Goal: Task Accomplishment & Management: Use online tool/utility

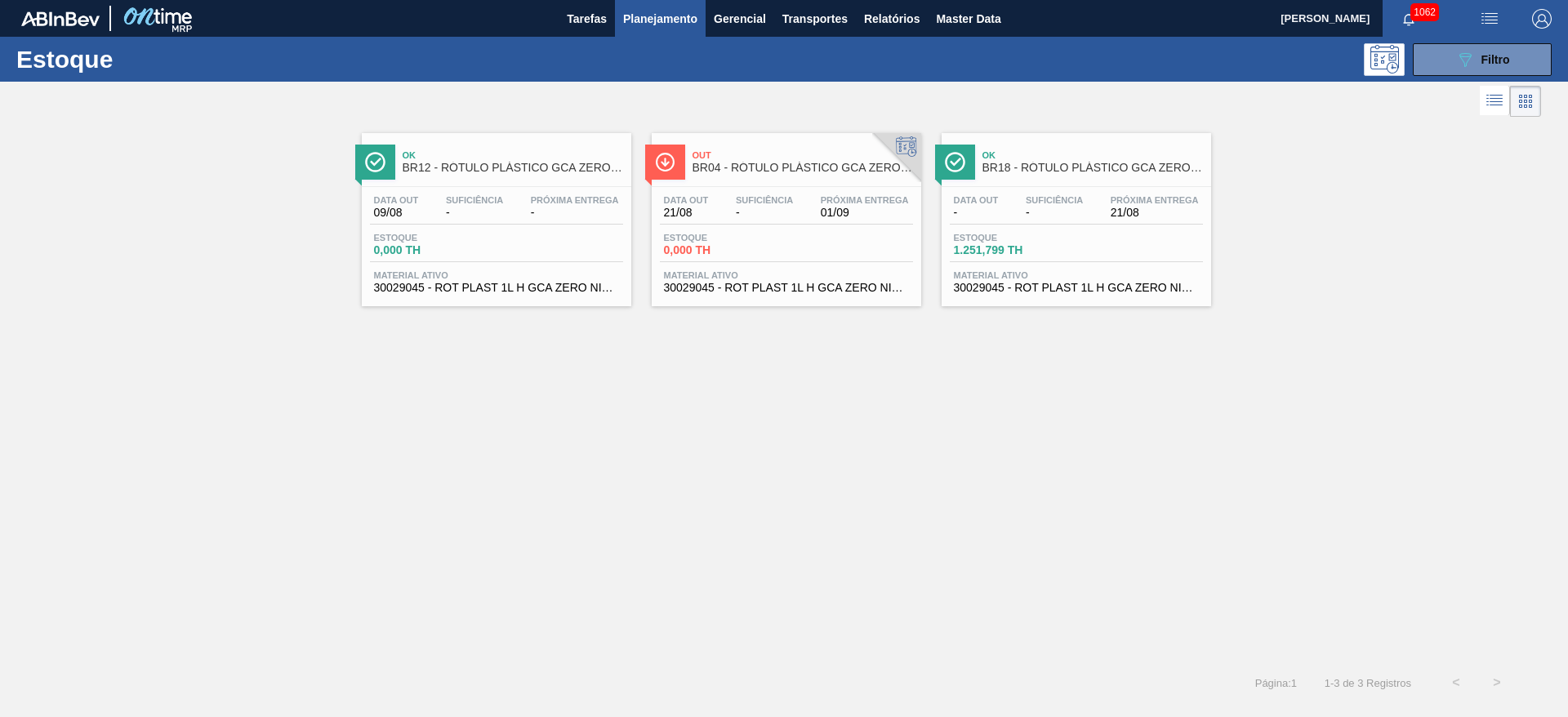
click at [949, 26] on img "button" at bounding box center [1490, 19] width 20 height 20
click at [949, 87] on li "Upload de Volumes" at bounding box center [1480, 86] width 149 height 29
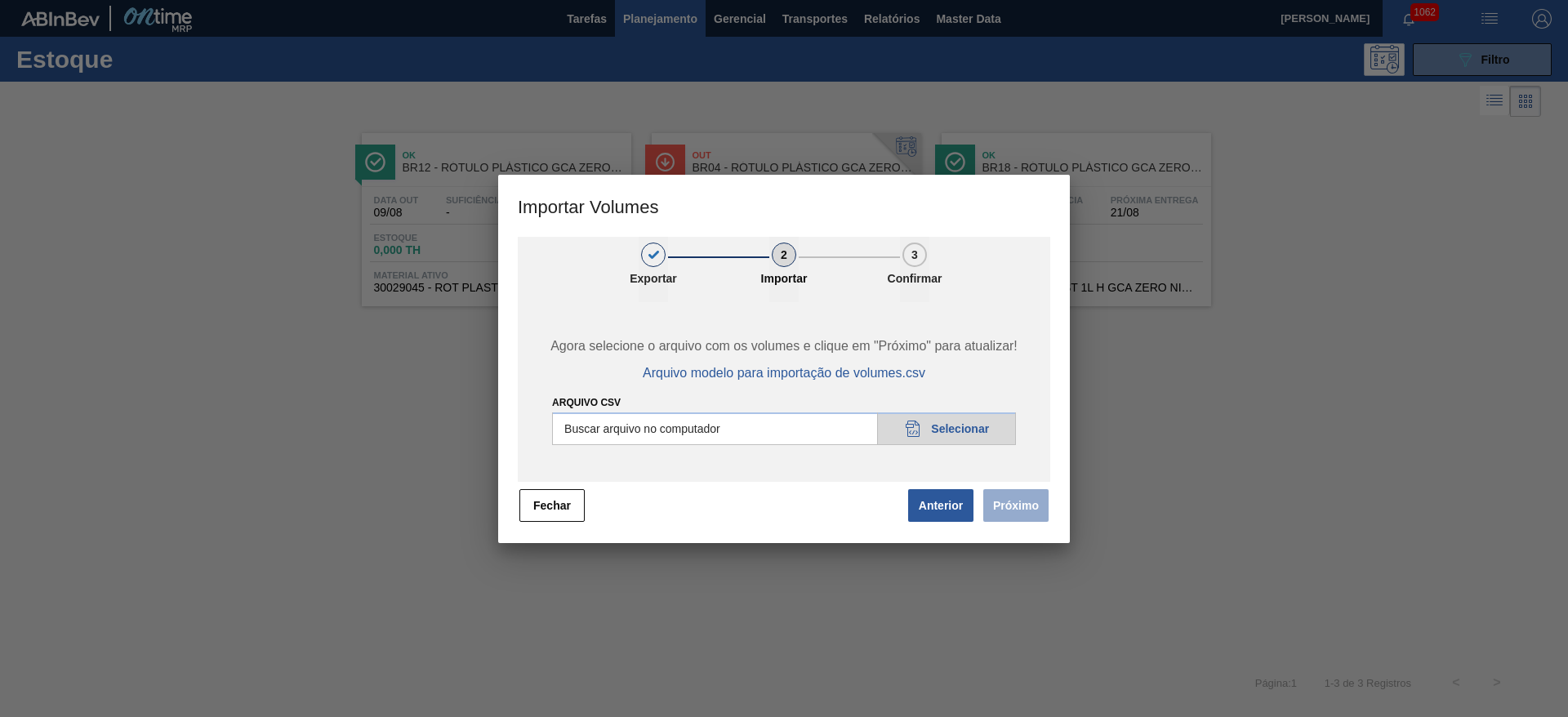
click at [924, 433] on input "Arquivo csv" at bounding box center [784, 429] width 464 height 33
type input "C:\fakepath\Pedidos em massa para 25.08.csv"
click at [949, 433] on button "Próximo" at bounding box center [1016, 505] width 66 height 33
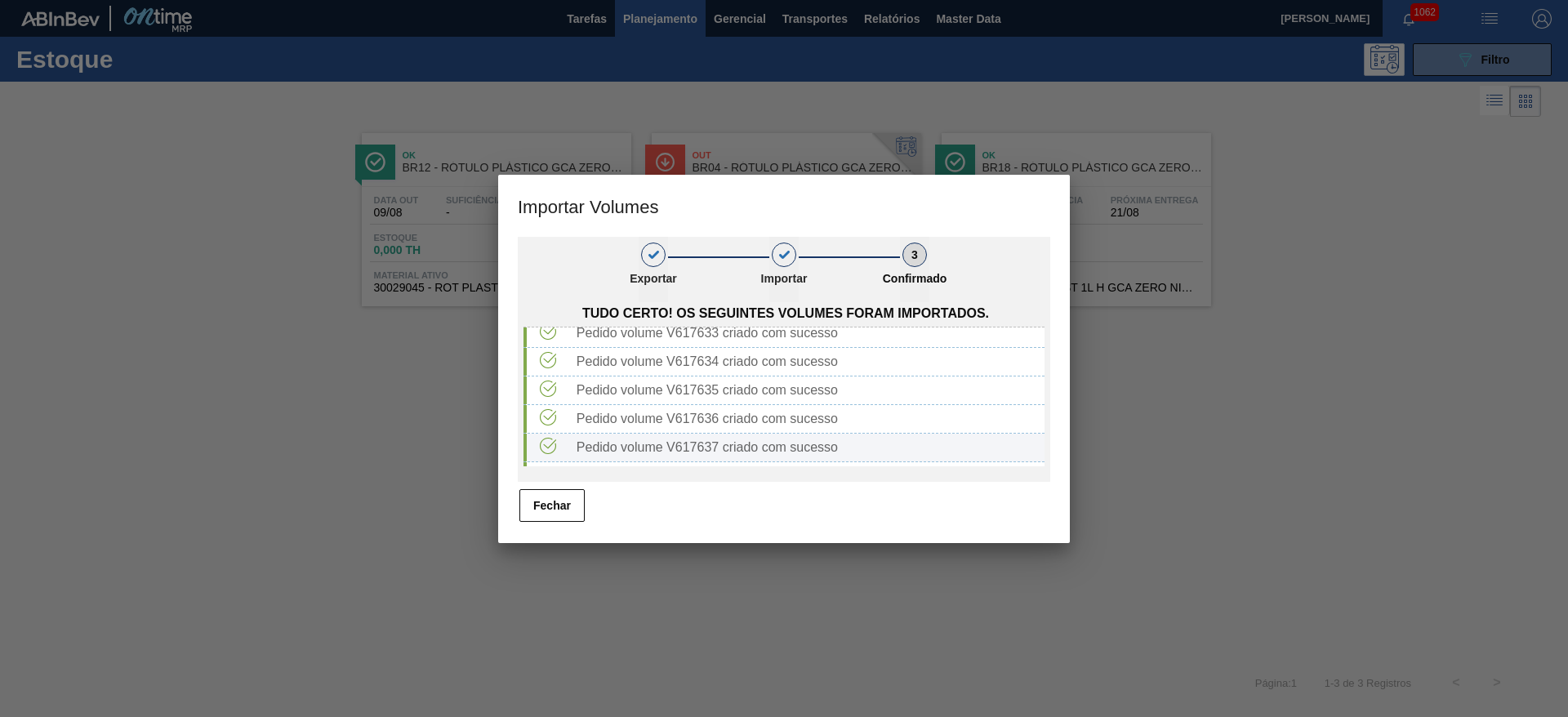
scroll to position [2720, 0]
click at [536, 433] on button "Fechar" at bounding box center [553, 505] width 66 height 33
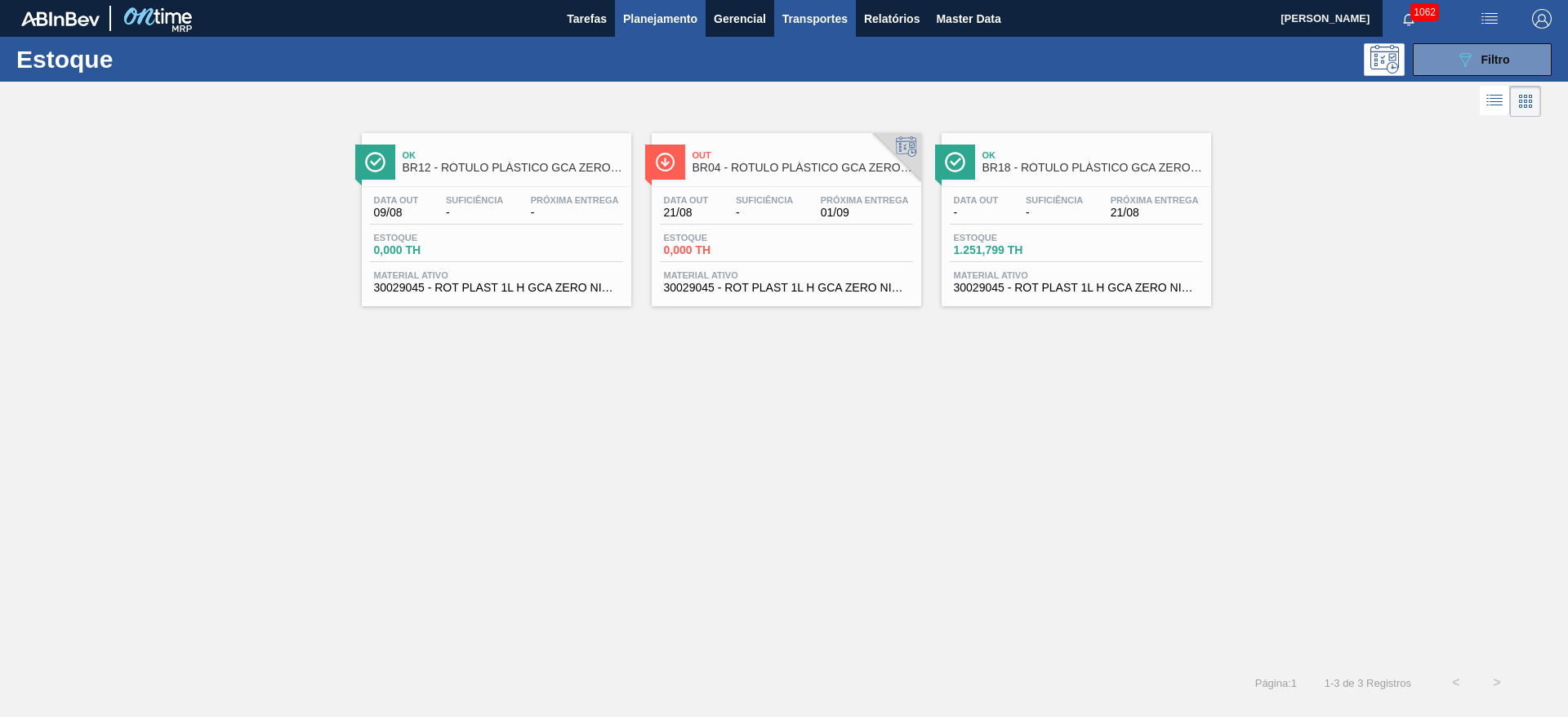
click at [815, 23] on span "Transportes" at bounding box center [815, 19] width 66 height 20
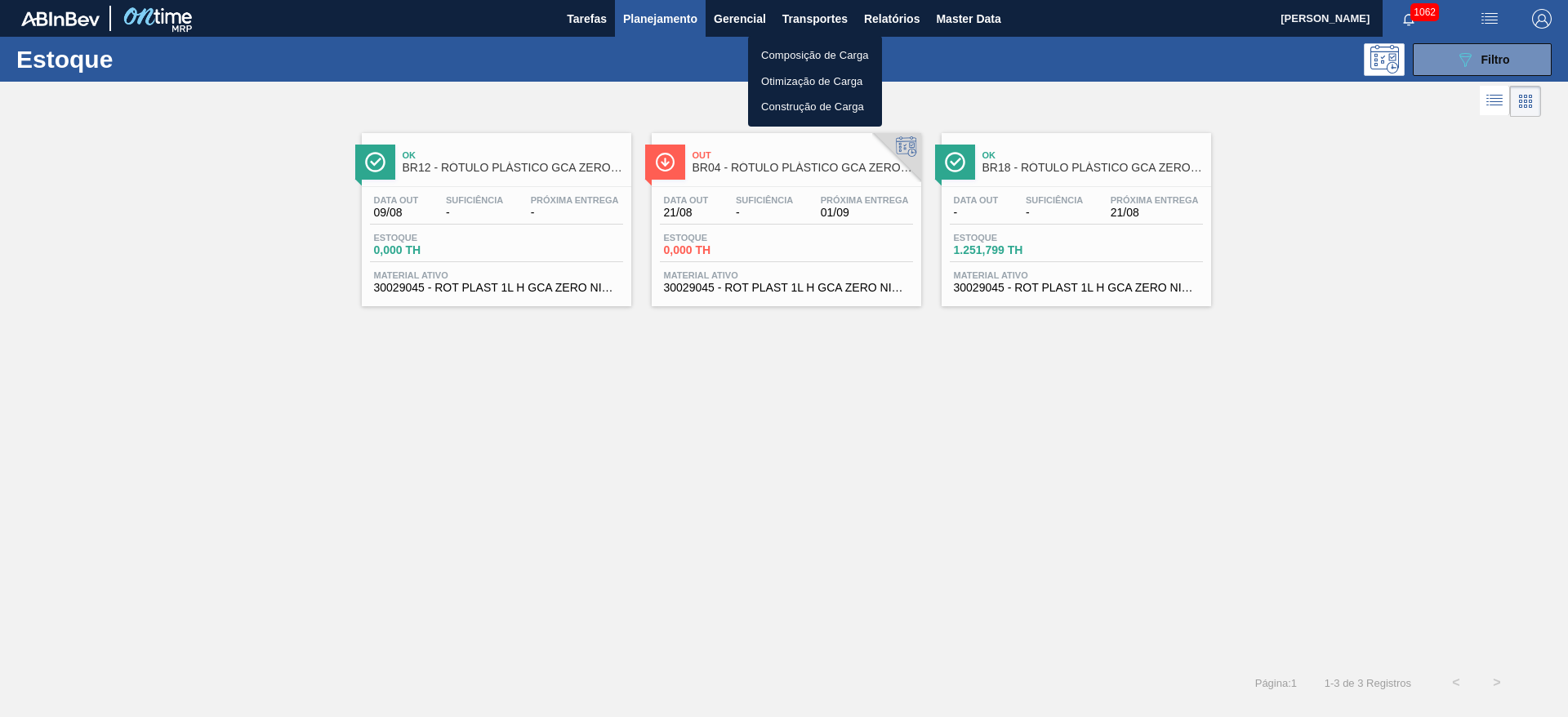
click at [778, 78] on li "Otimização de Carga" at bounding box center [815, 82] width 134 height 26
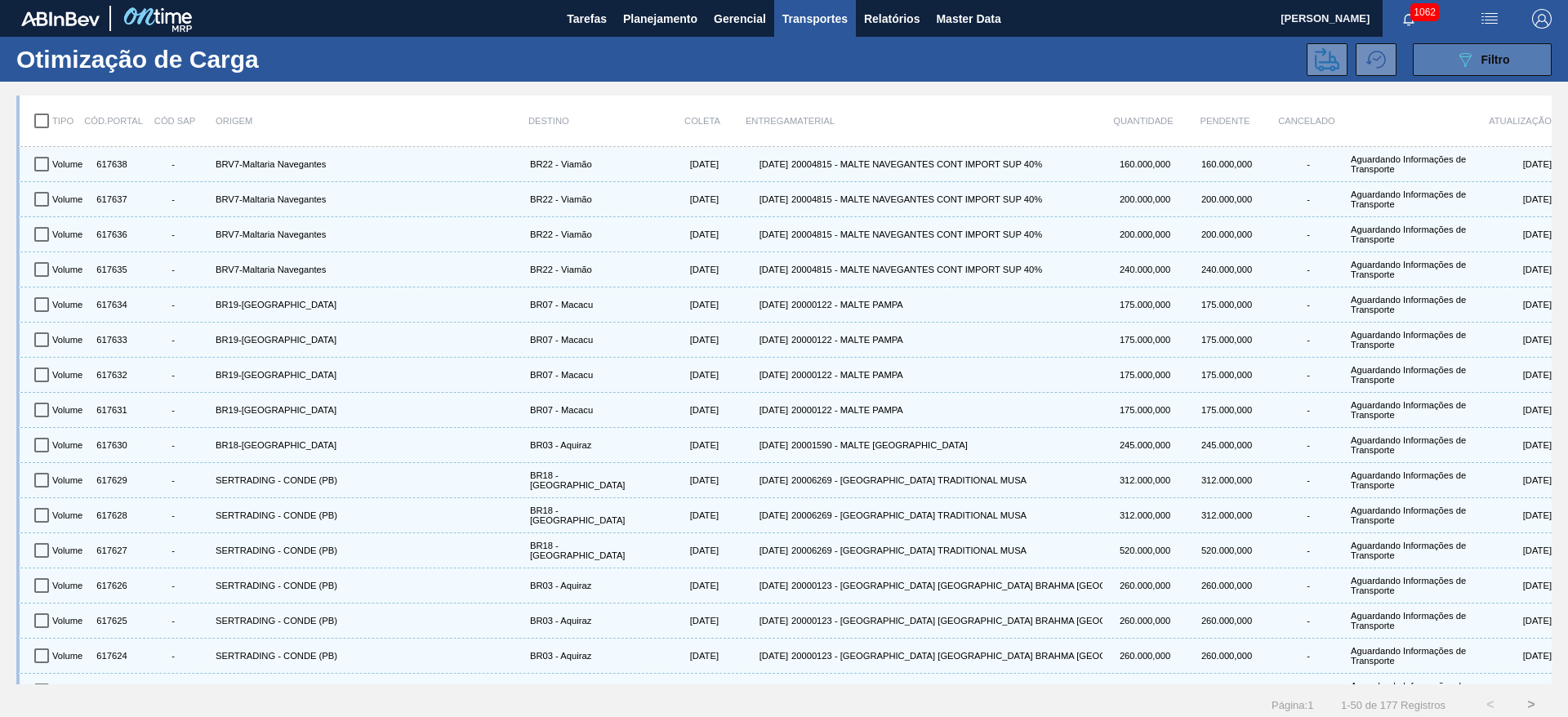
click at [949, 56] on icon "089F7B8B-B2A5-4AFE-B5C0-19BA573D28AC" at bounding box center [1465, 59] width 20 height 20
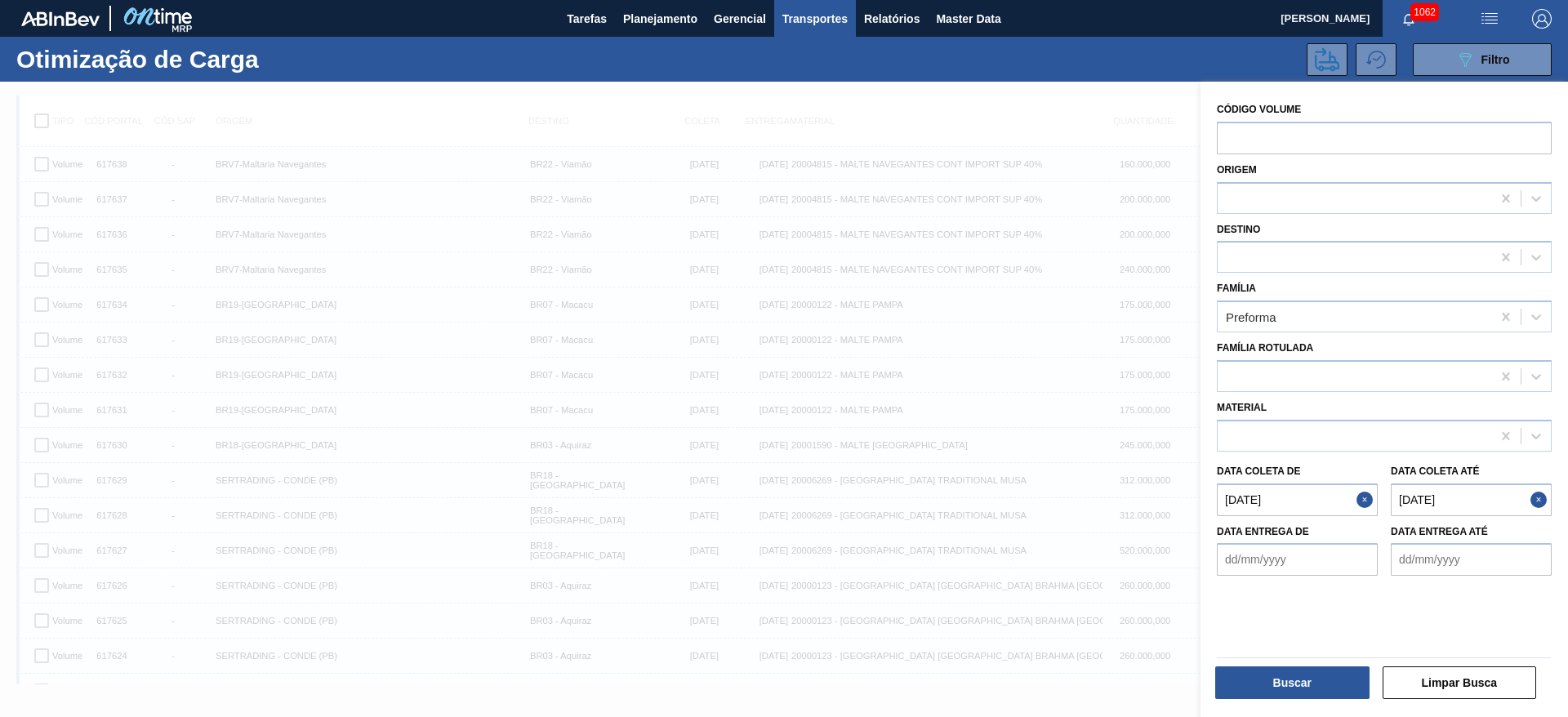
click at [949, 433] on button "Close" at bounding box center [1367, 499] width 22 height 33
click at [949, 433] on button "Close" at bounding box center [1541, 499] width 22 height 33
click at [949, 317] on div "Preforma" at bounding box center [1251, 317] width 51 height 14
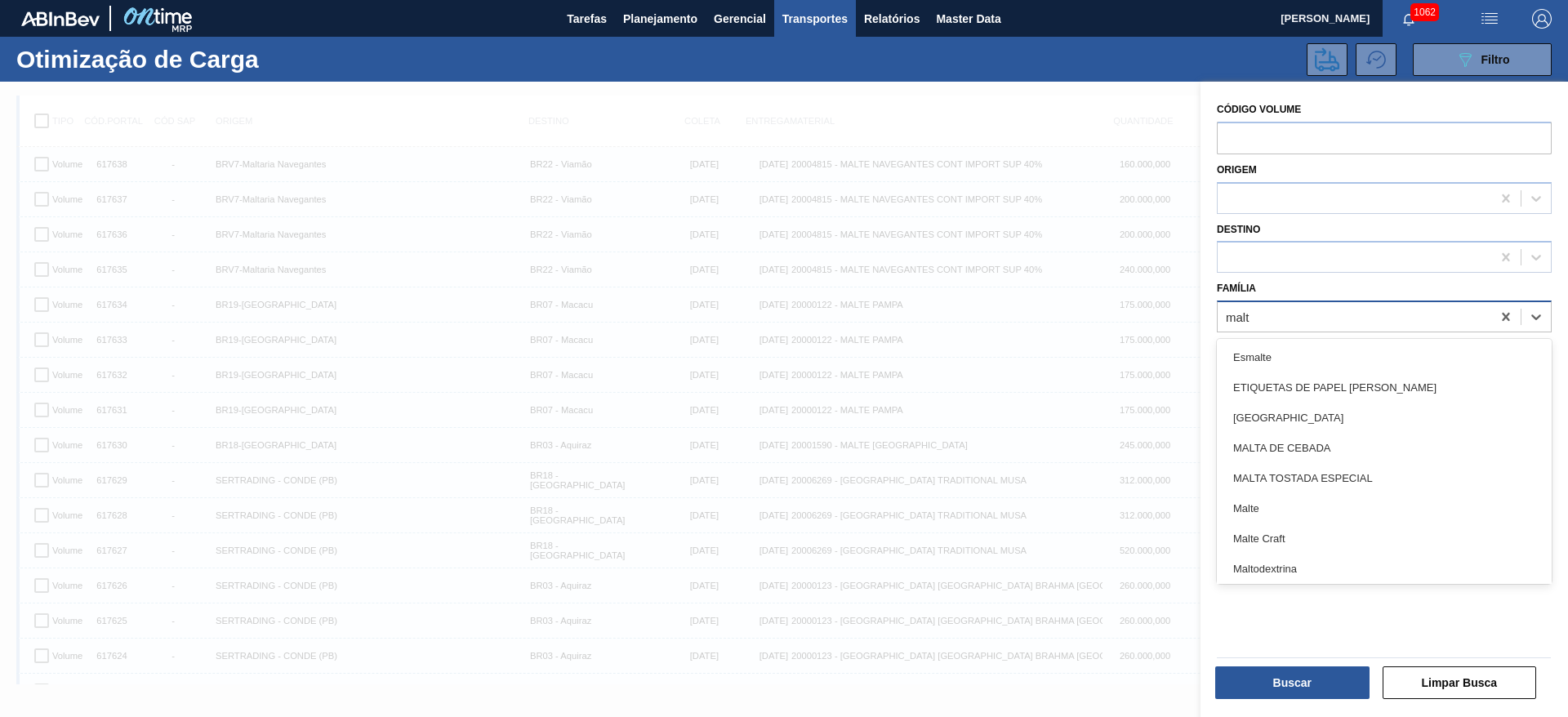
type input "malte"
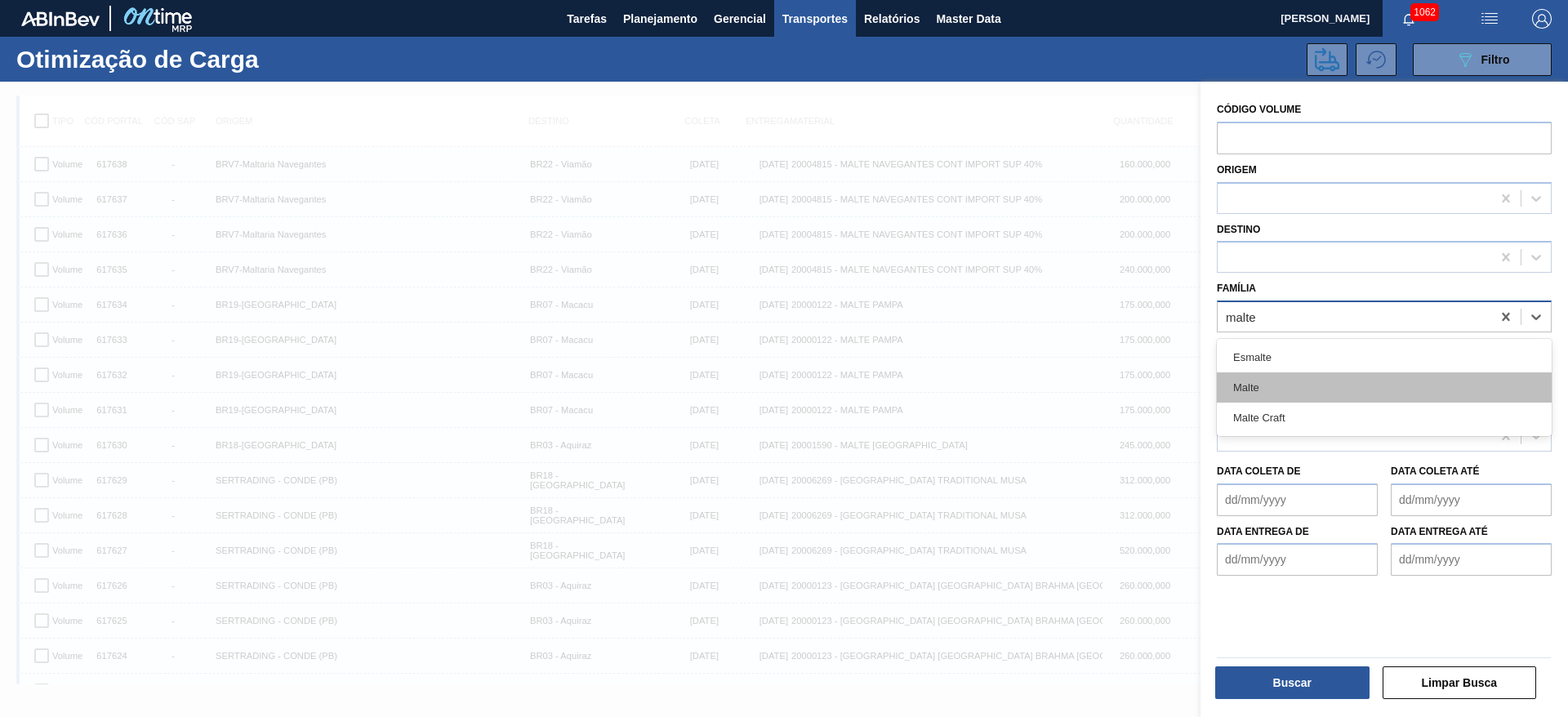
click at [949, 382] on div "Malte" at bounding box center [1385, 387] width 335 height 30
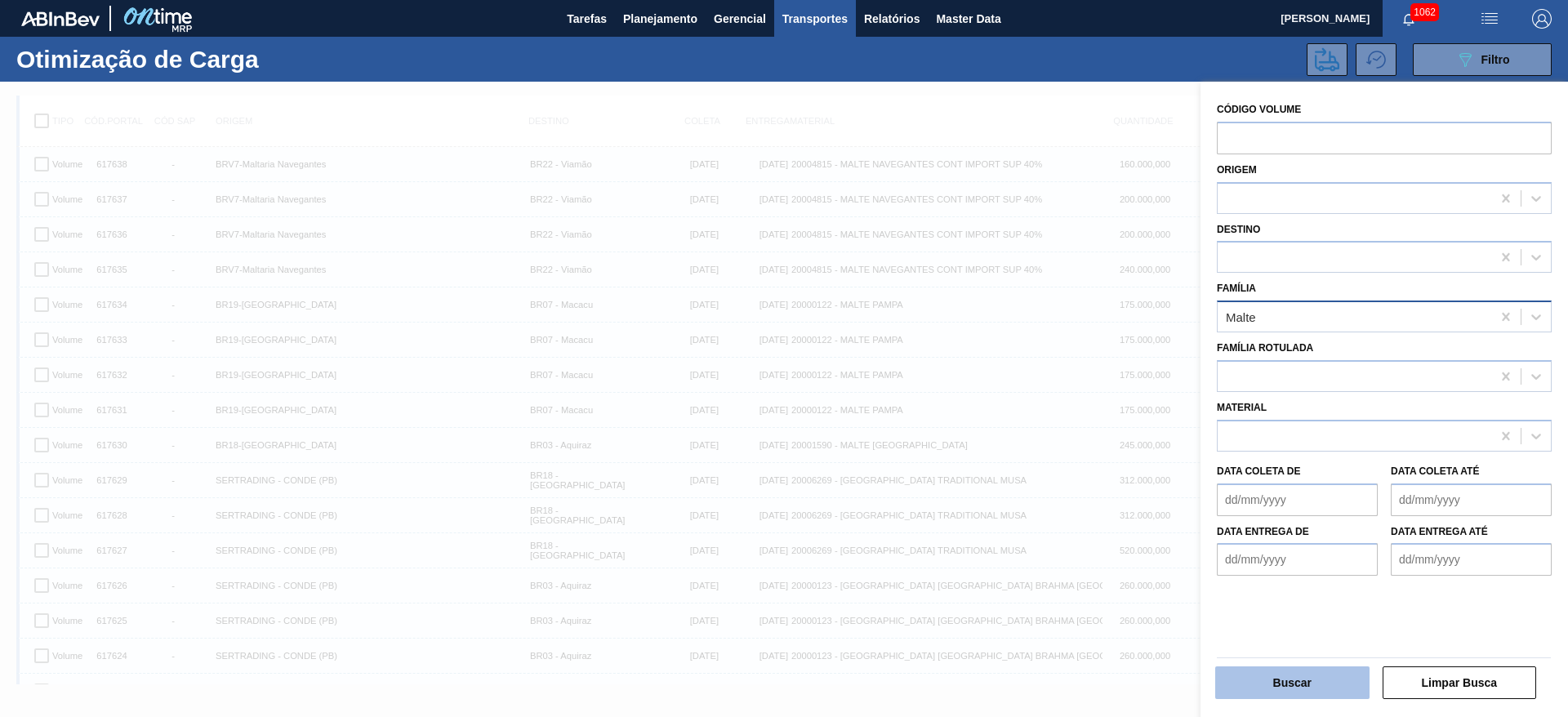
click at [949, 433] on button "Buscar" at bounding box center [1293, 682] width 154 height 33
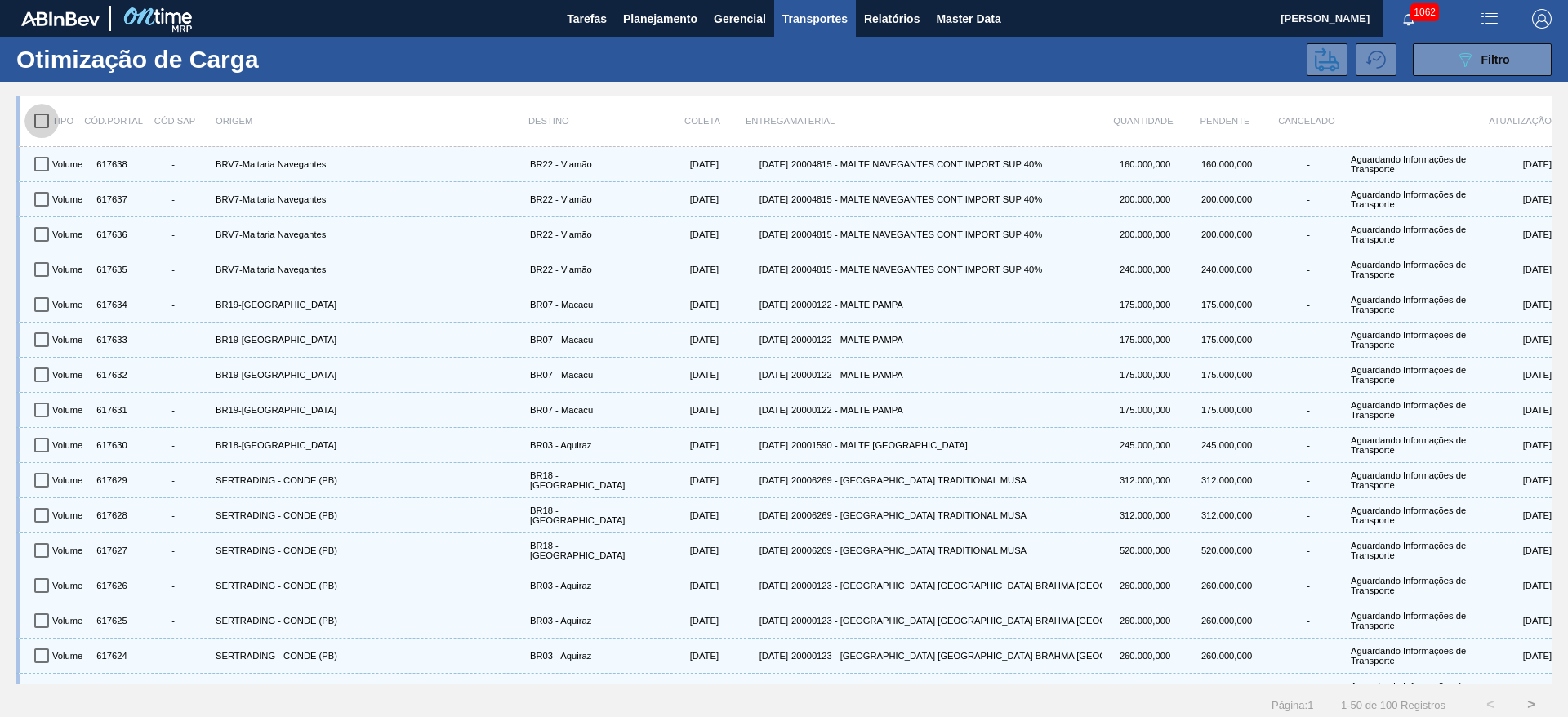
click at [38, 121] on input "checkbox" at bounding box center [41, 120] width 34 height 34
checkbox input "true"
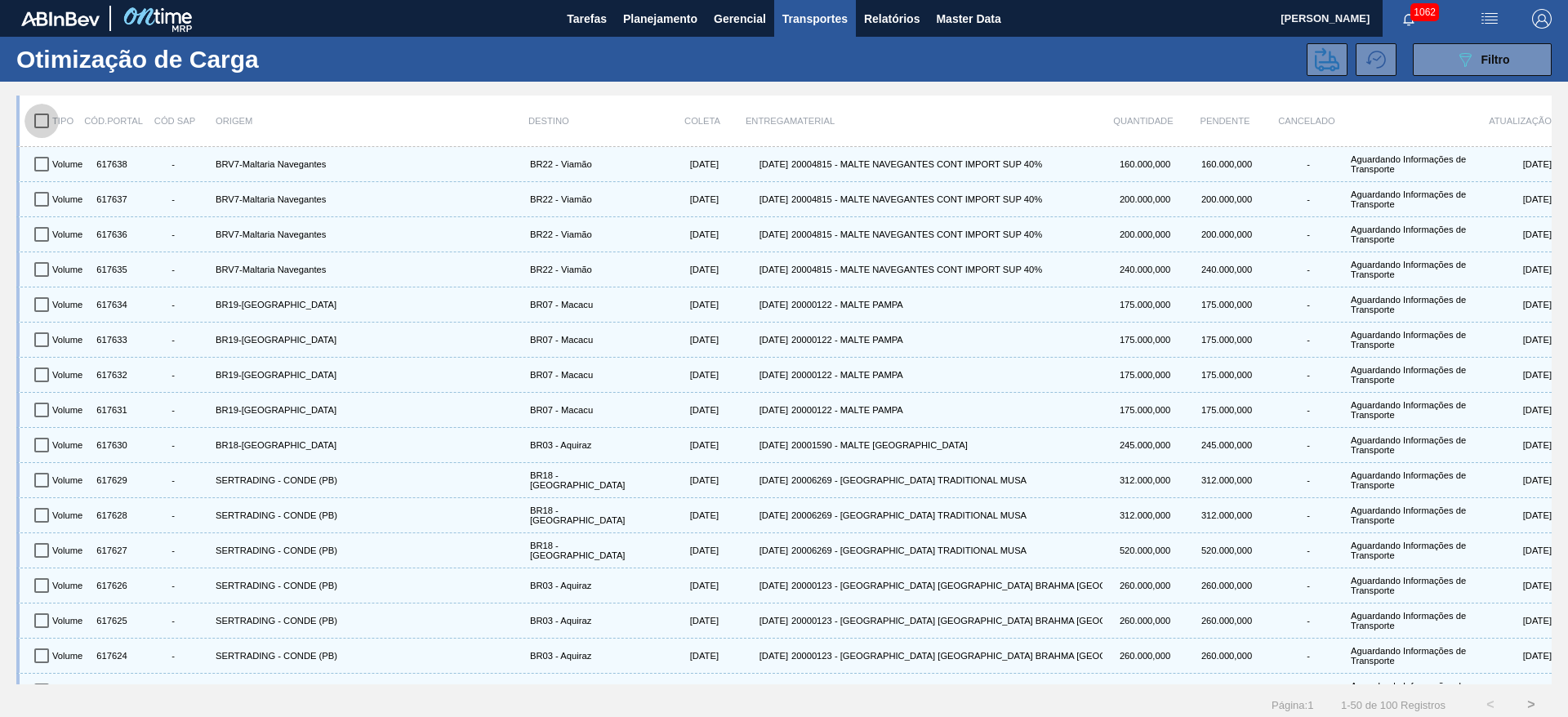
checkbox input "true"
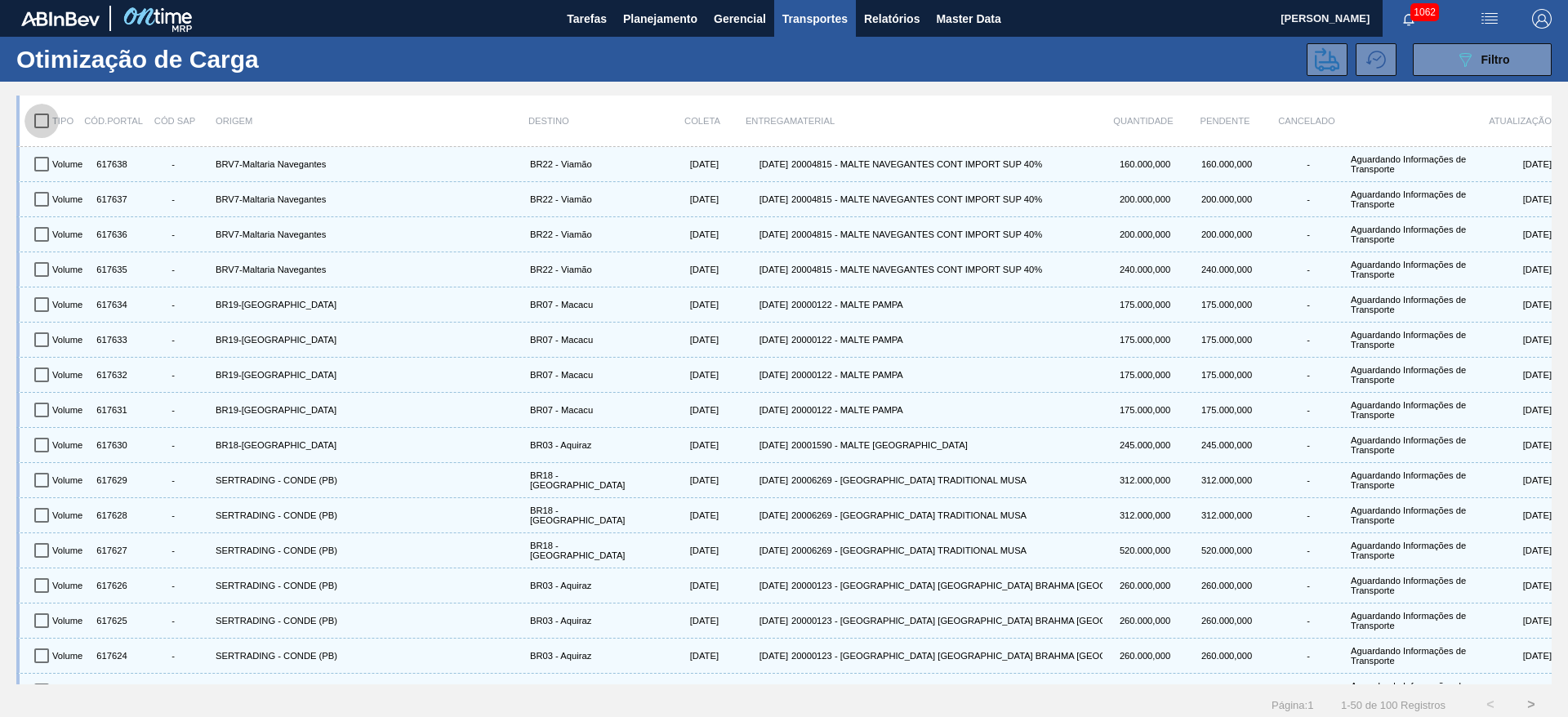
checkbox input "true"
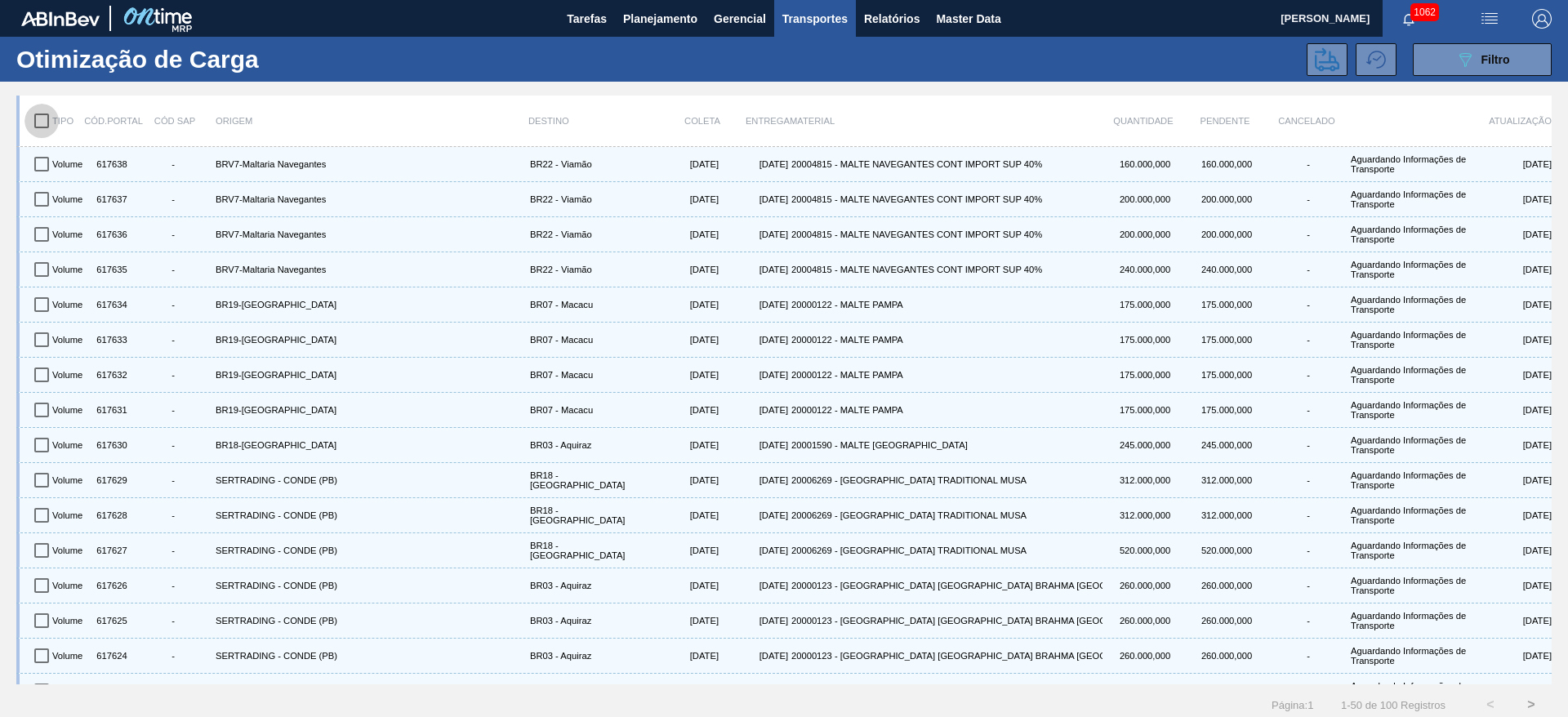
checkbox input "true"
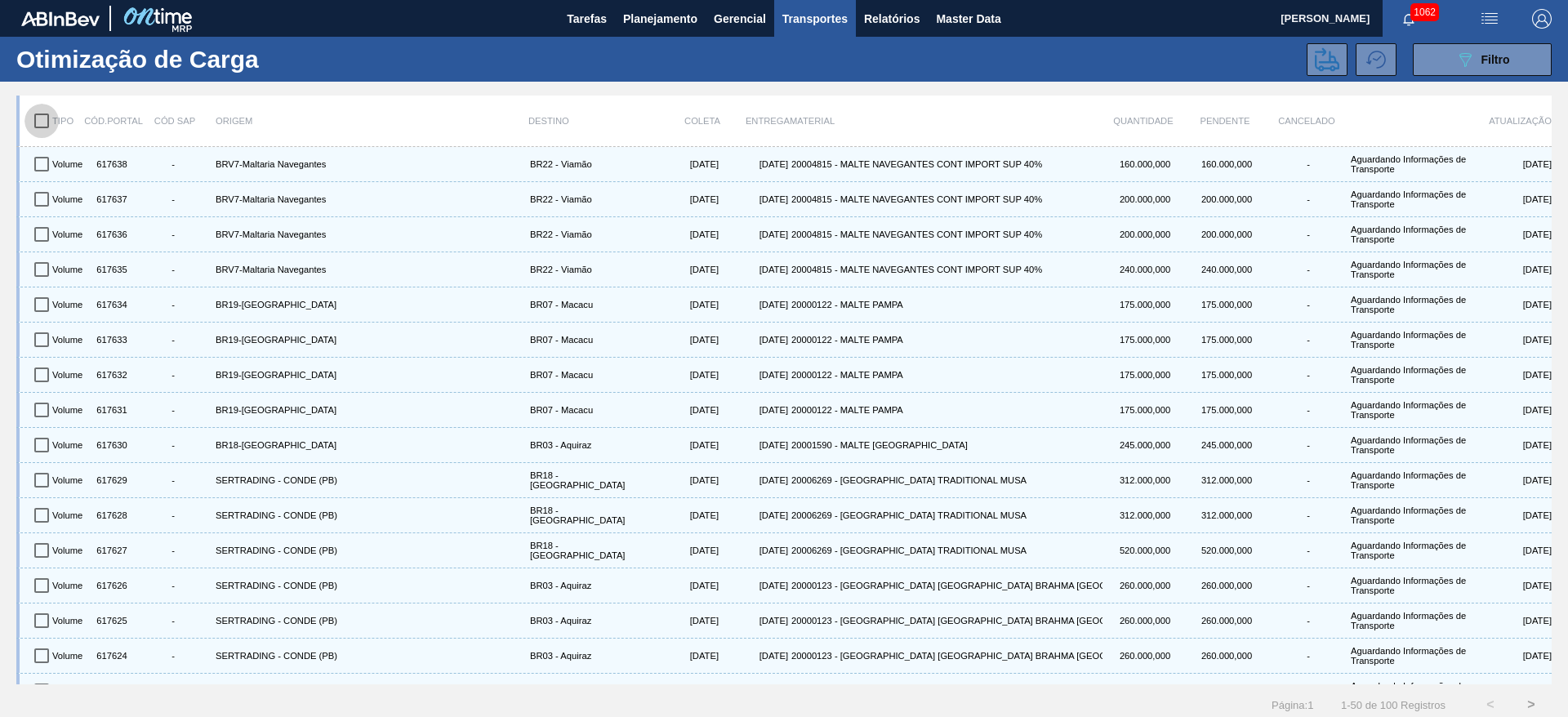
checkbox input "true"
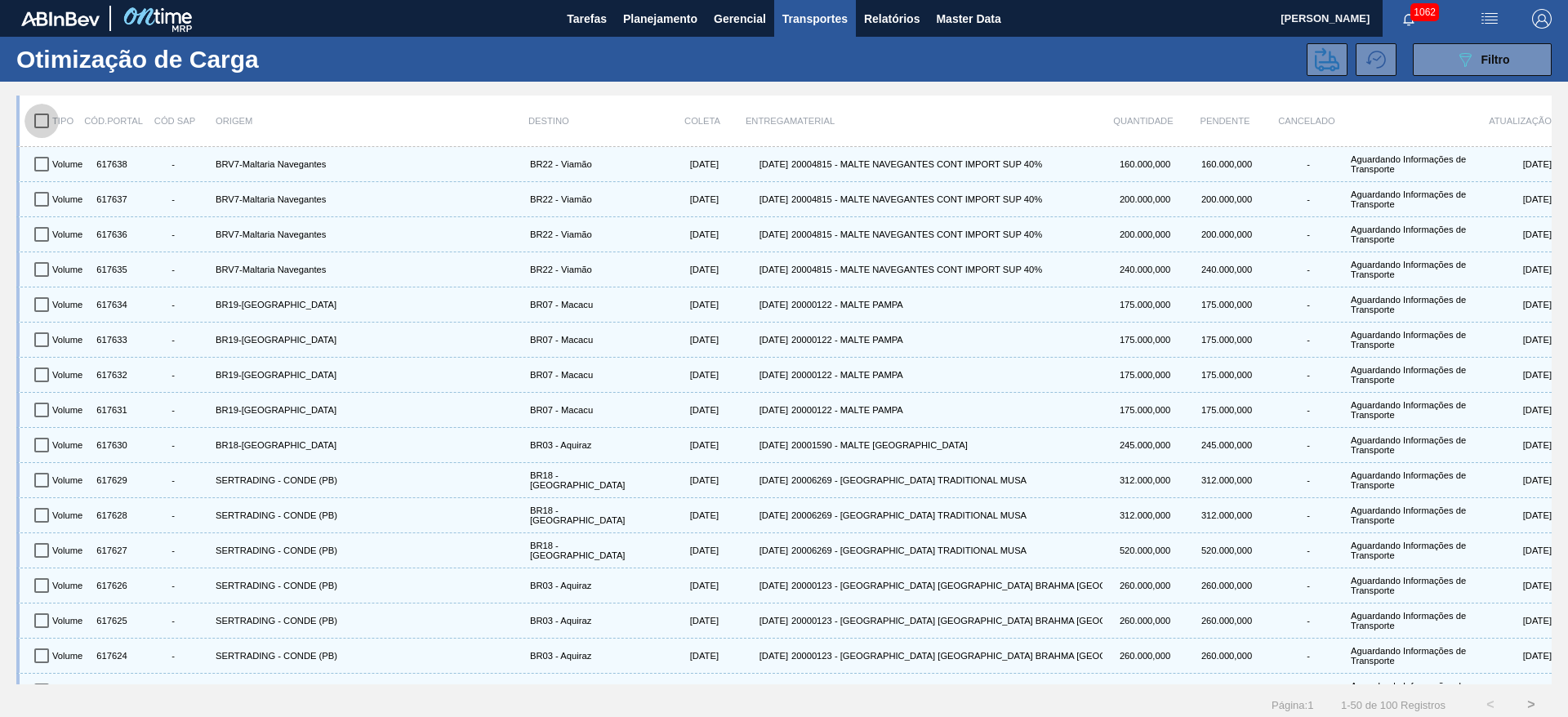
checkbox input "true"
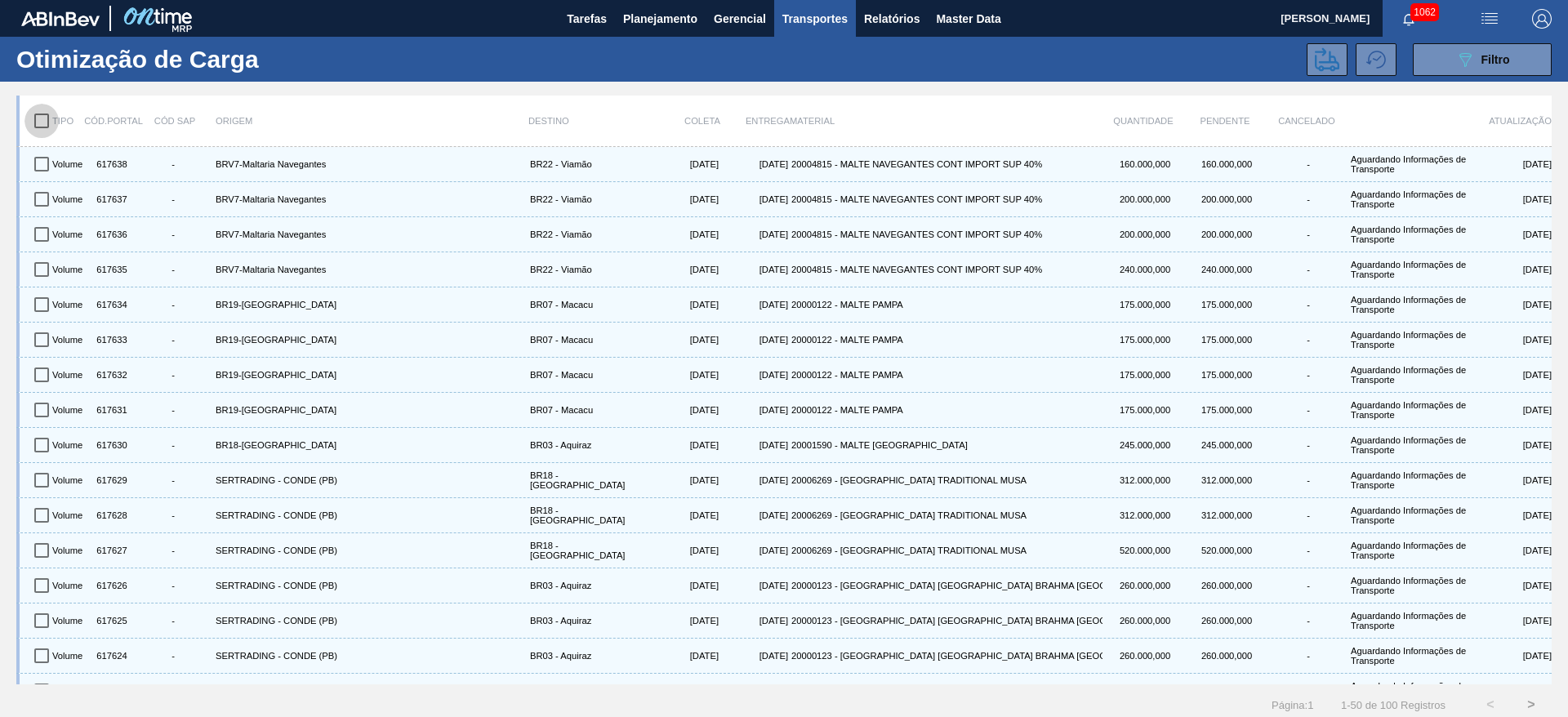
checkbox input "true"
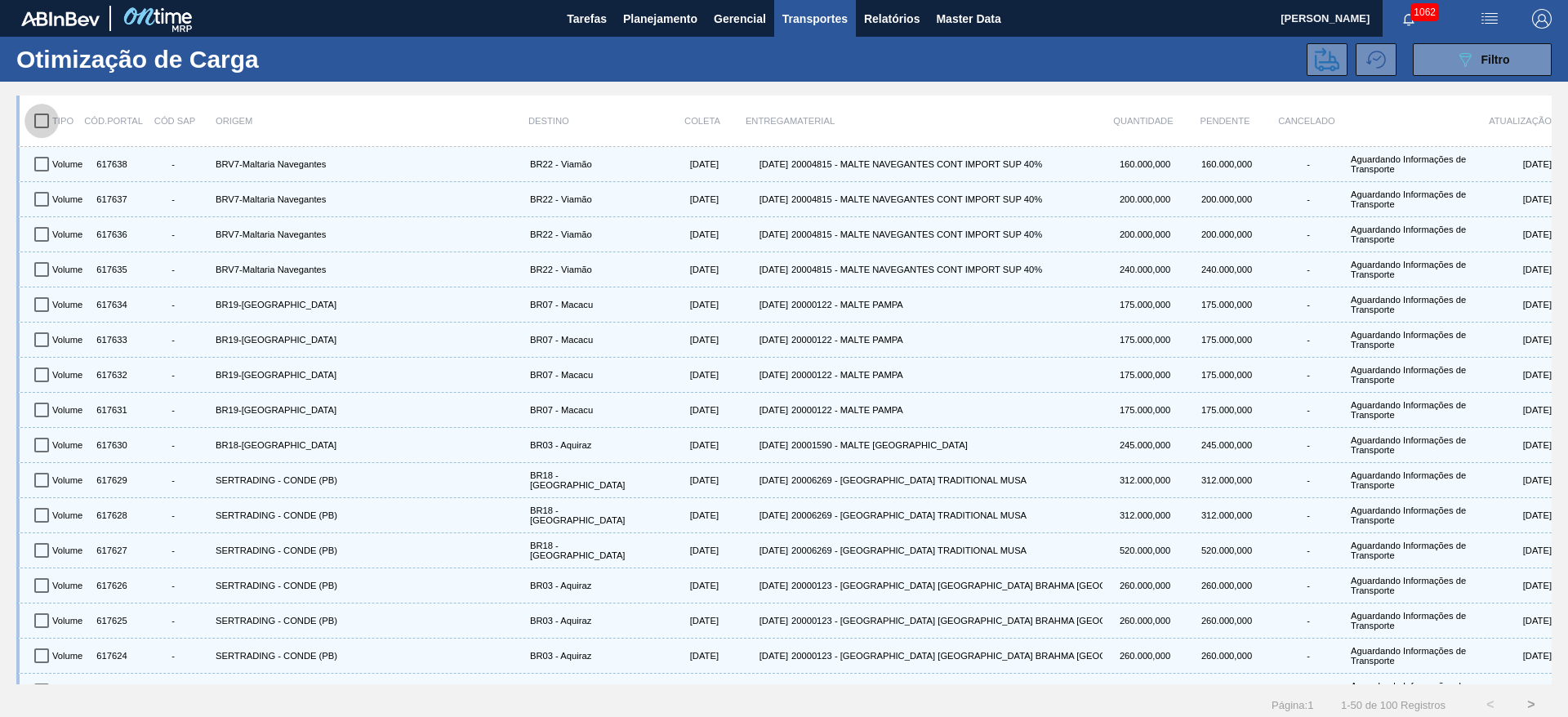
checkbox input "true"
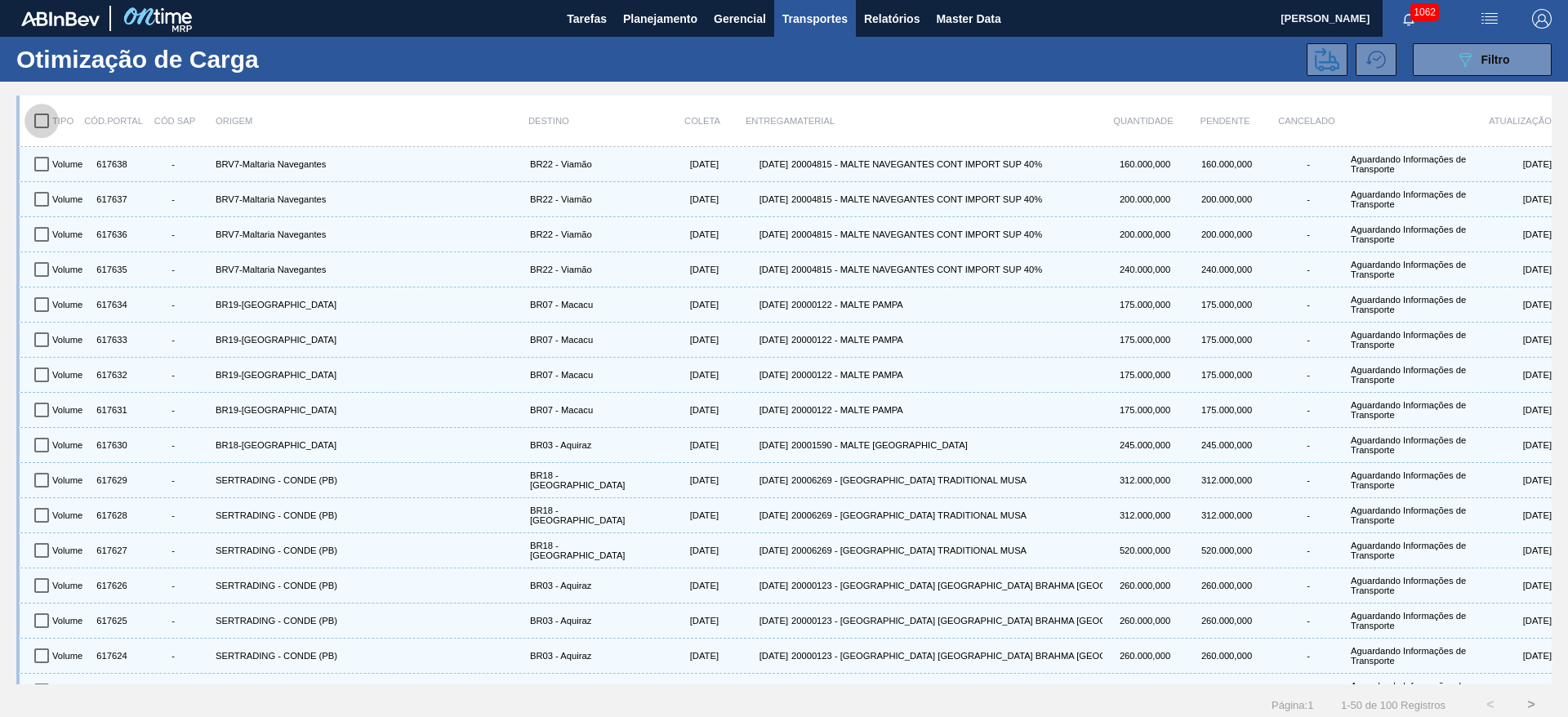
checkbox input "true"
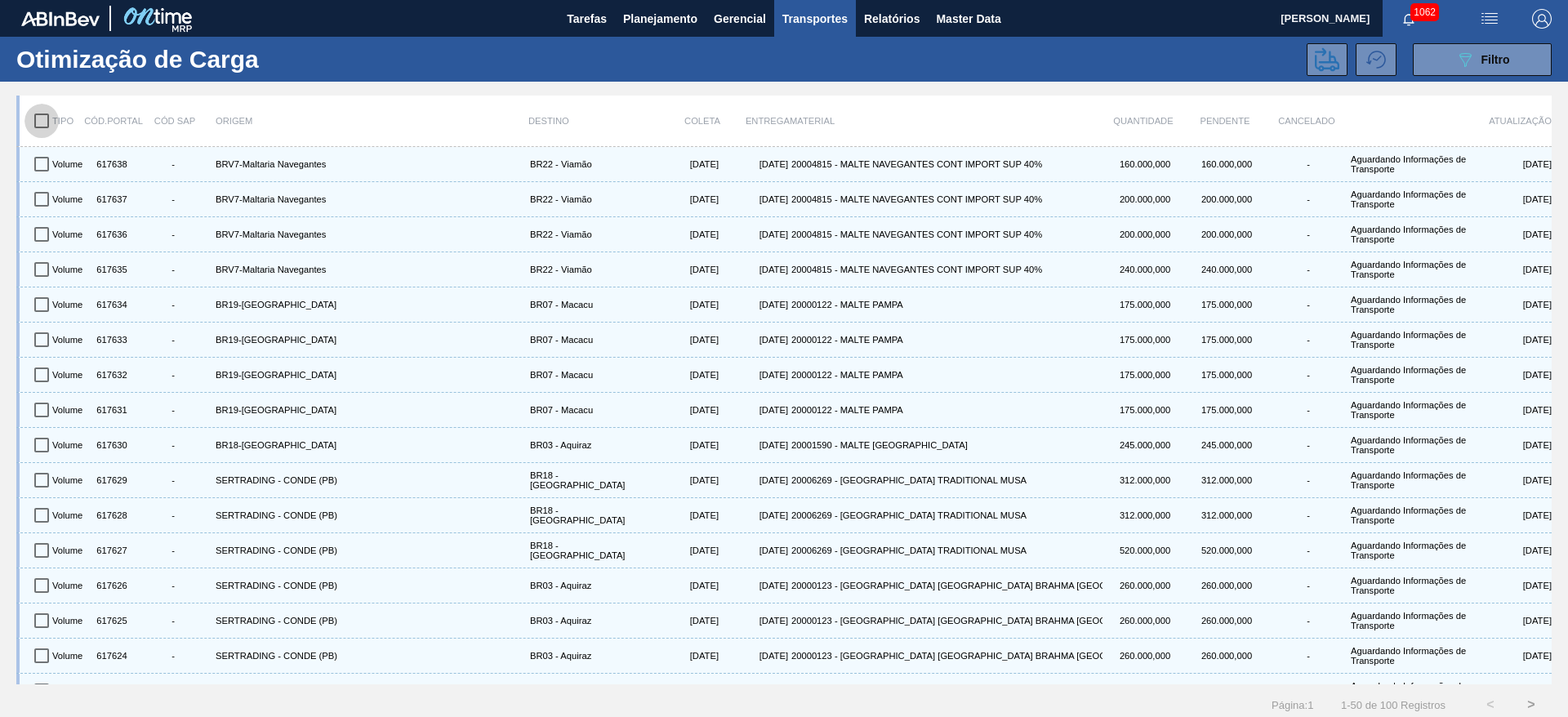
checkbox input "true"
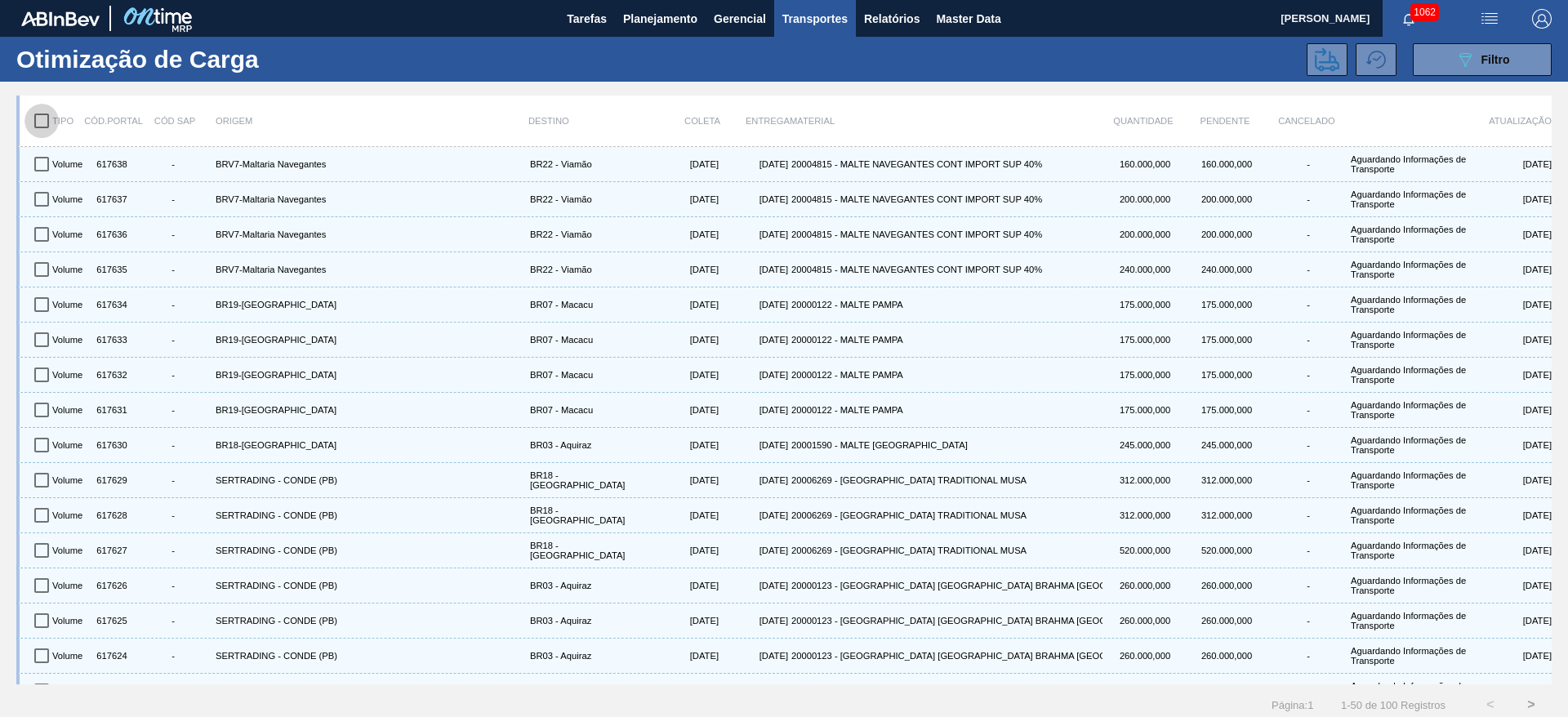
checkbox input "true"
click at [949, 59] on icon at bounding box center [1327, 59] width 24 height 24
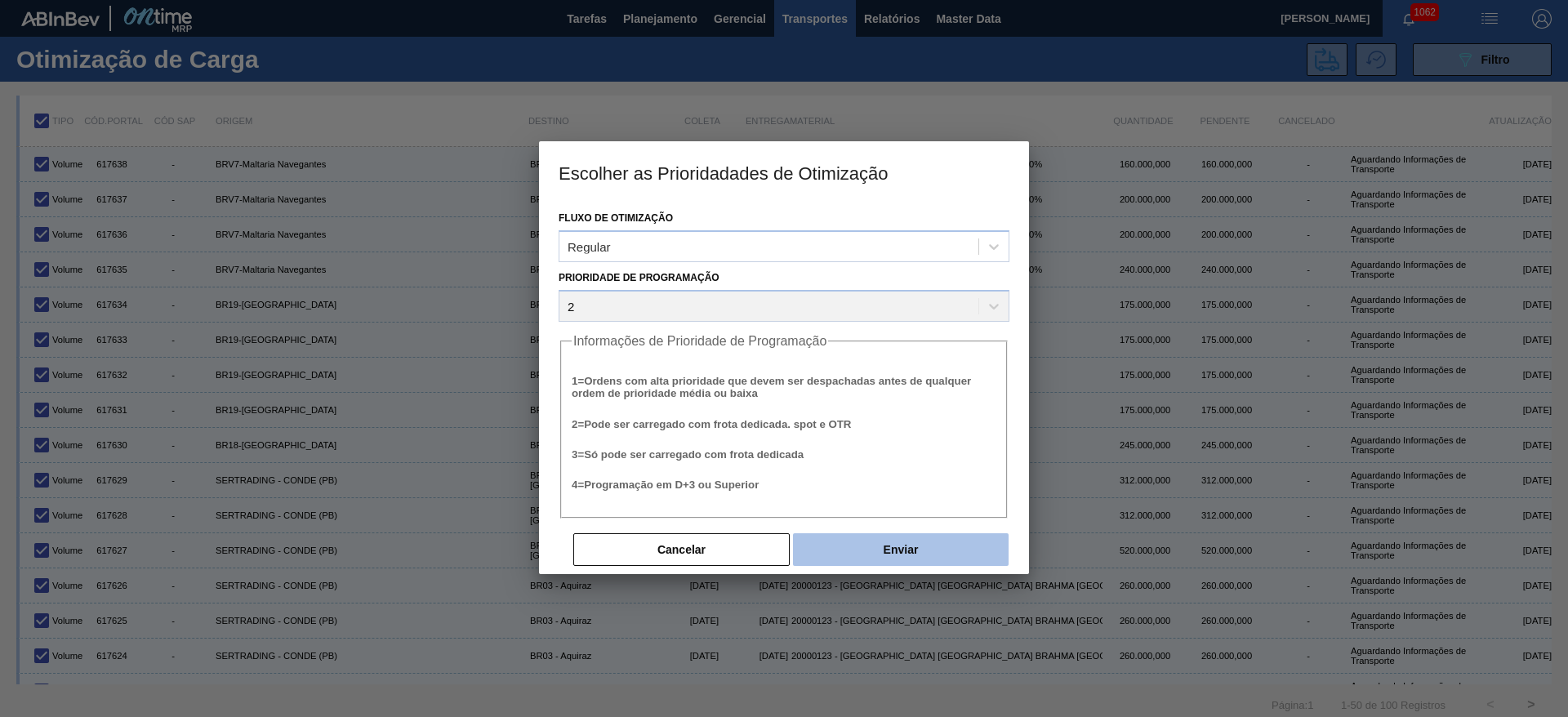
click at [943, 433] on button "Enviar" at bounding box center [901, 549] width 215 height 33
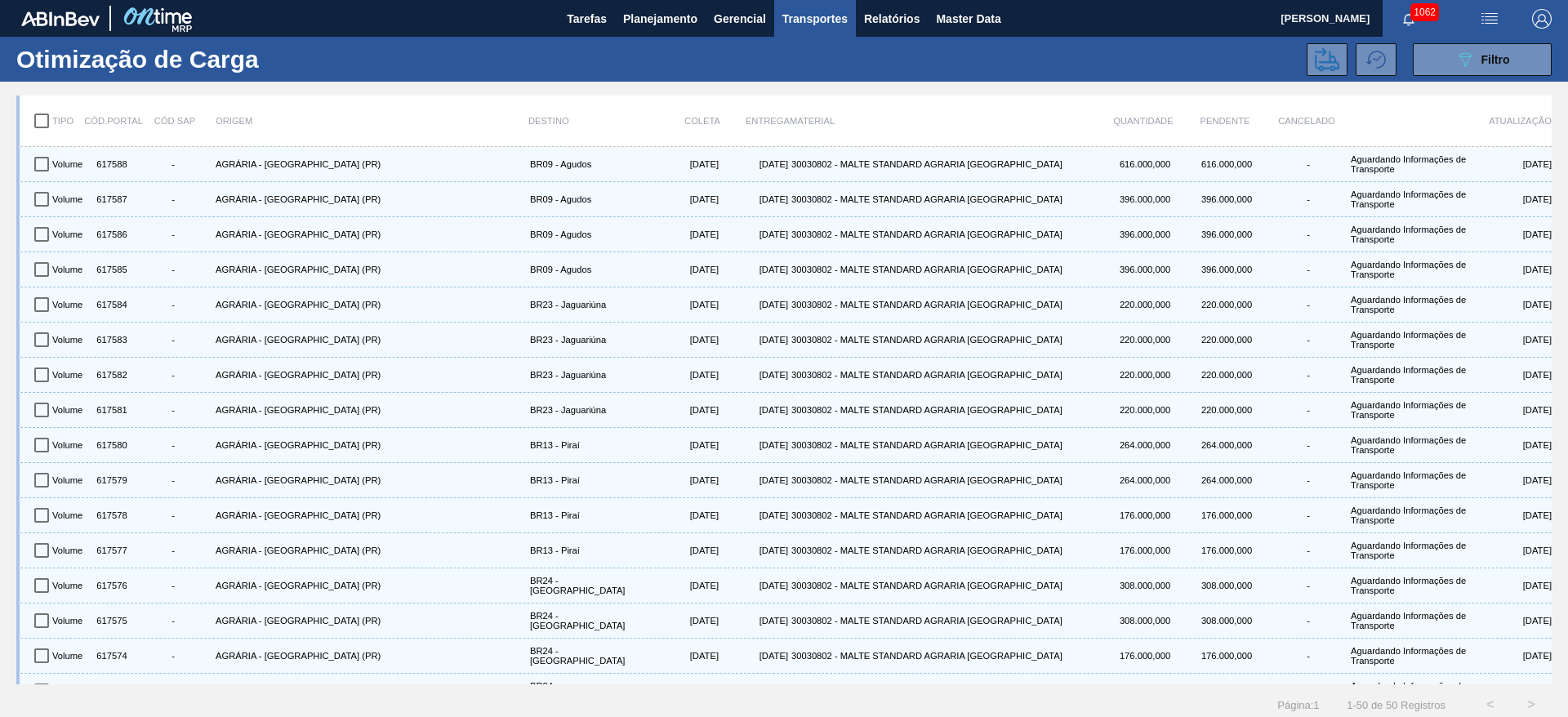
click at [43, 119] on input "checkbox" at bounding box center [41, 120] width 34 height 34
checkbox input "true"
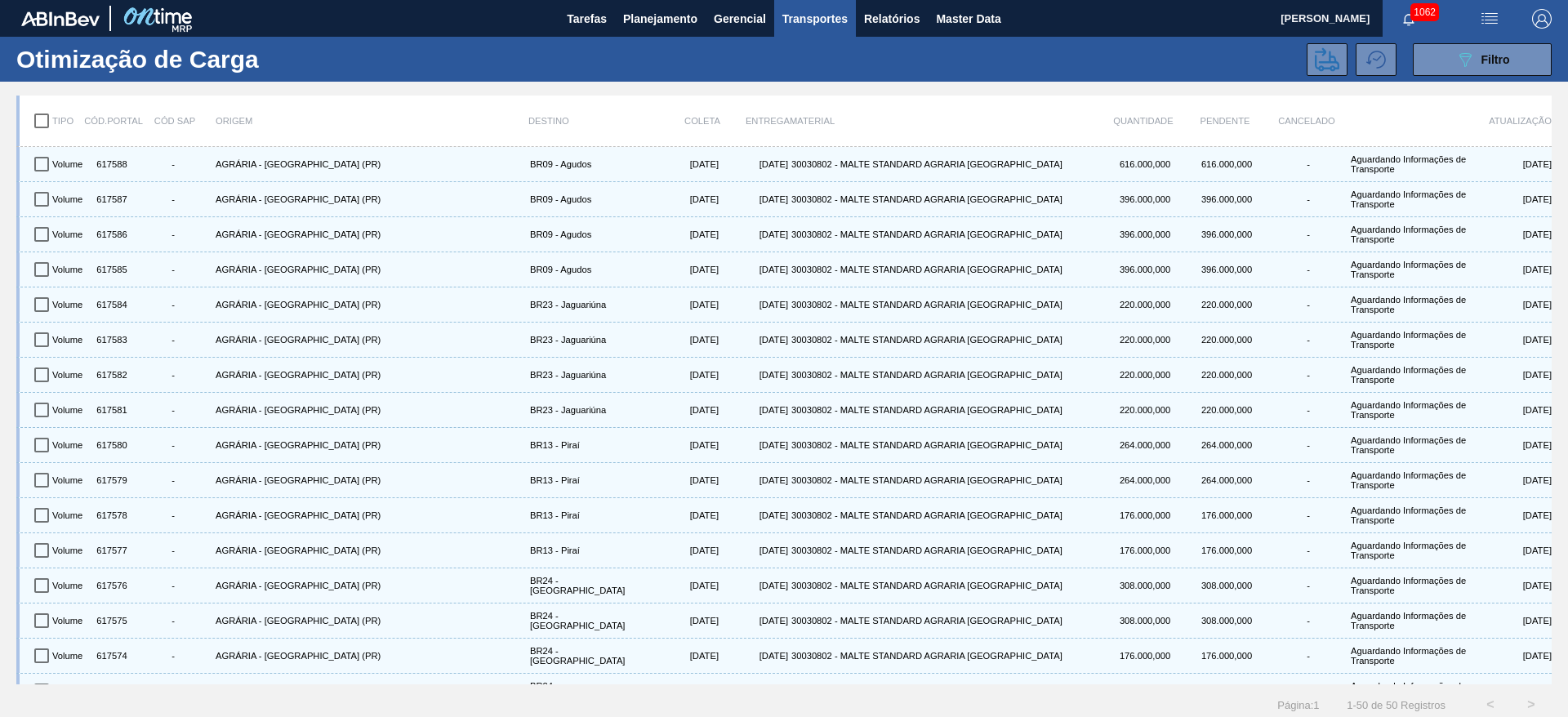
checkbox input "true"
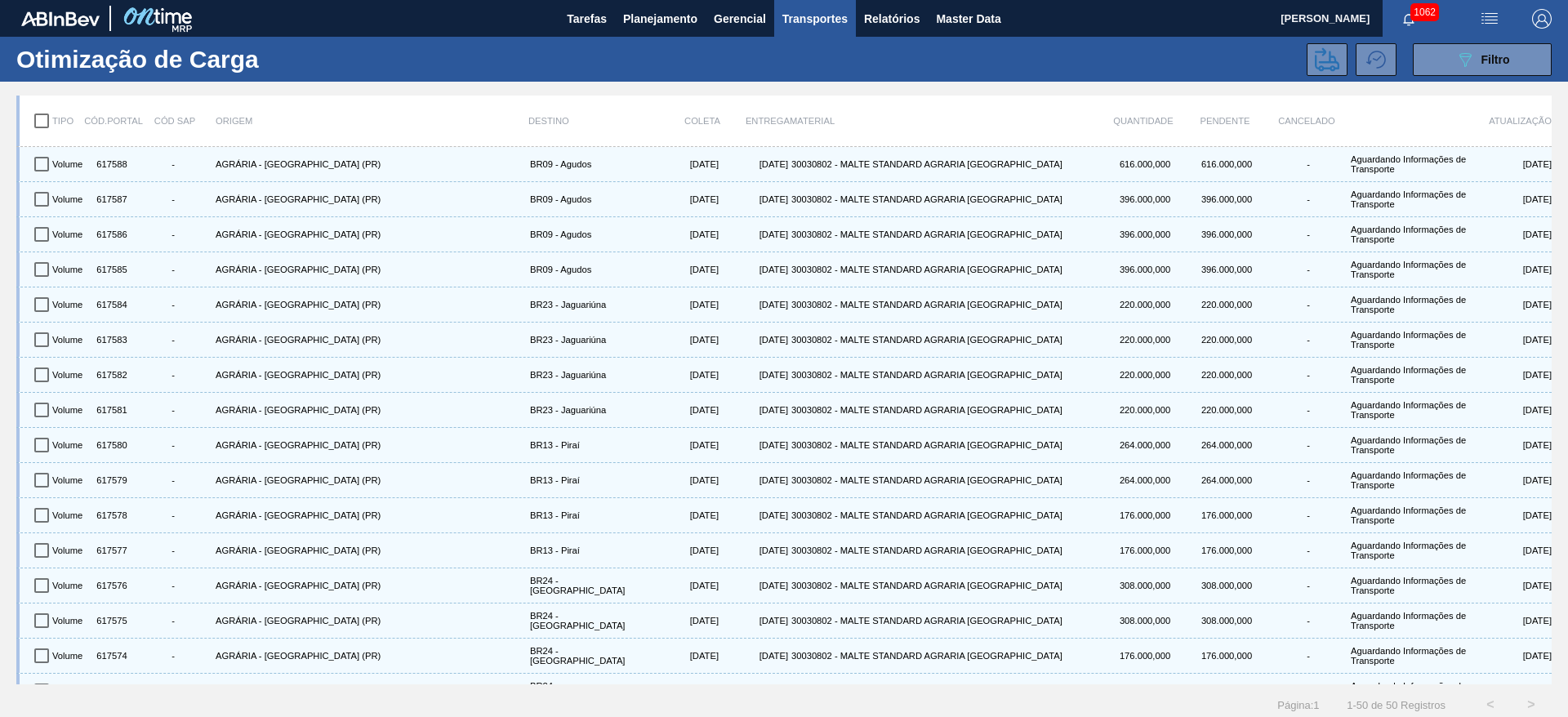
checkbox input "true"
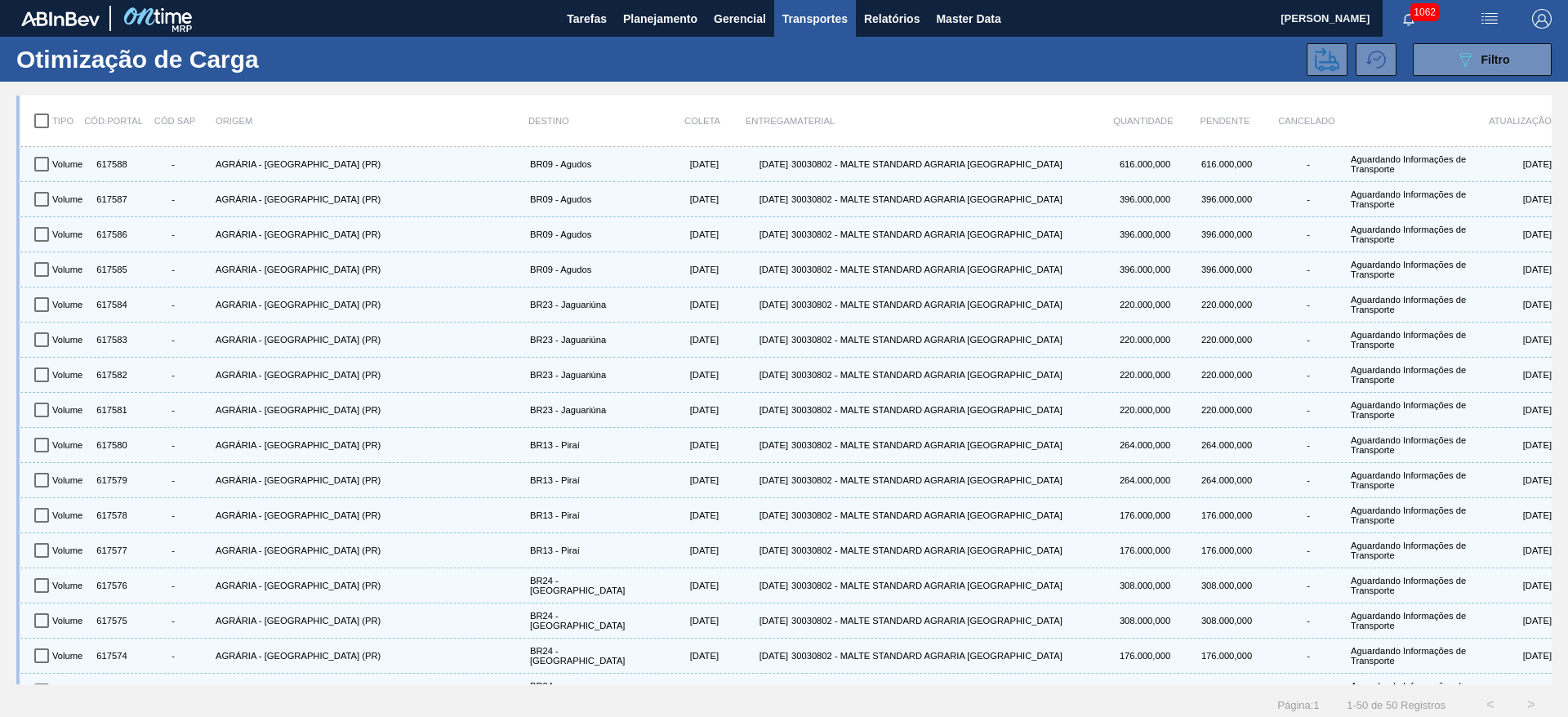
checkbox input "true"
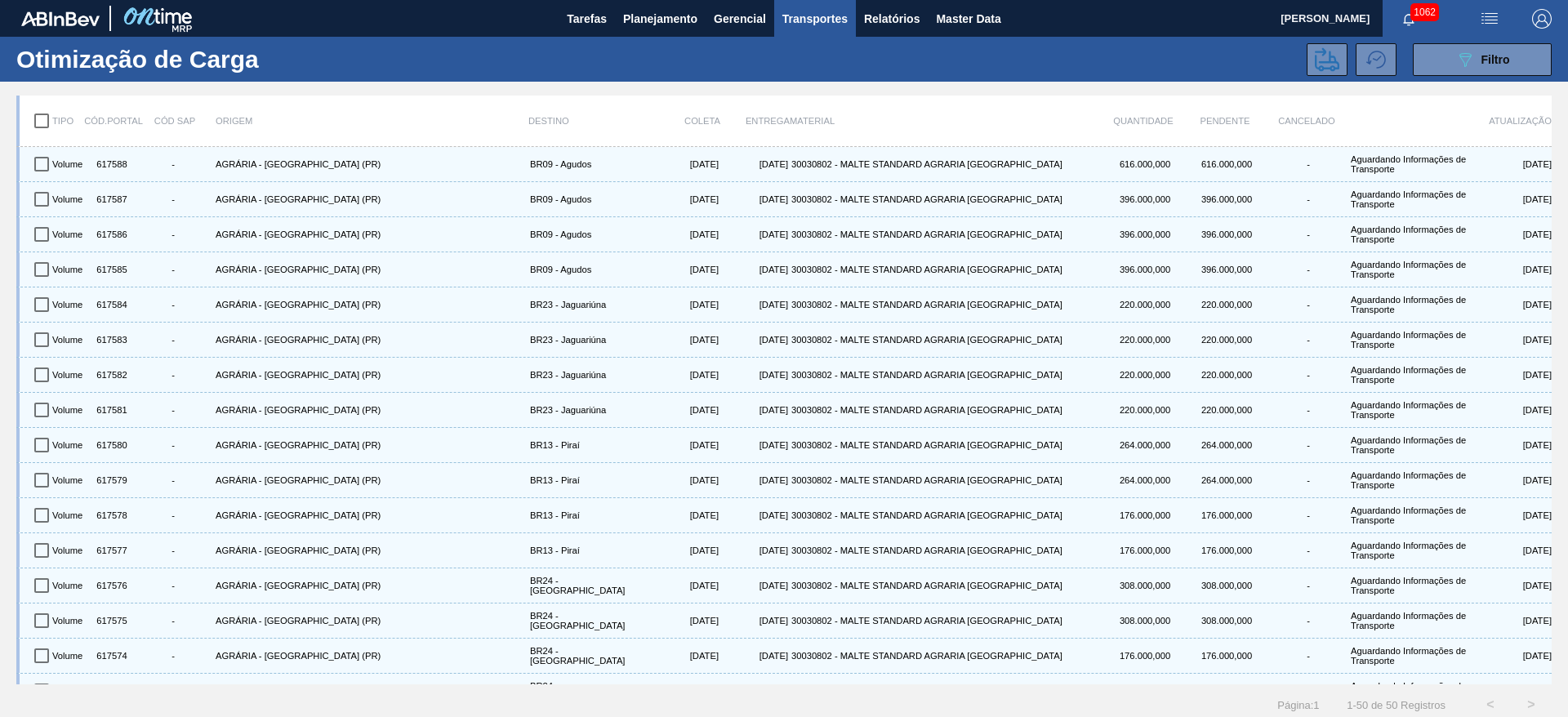
checkbox input "true"
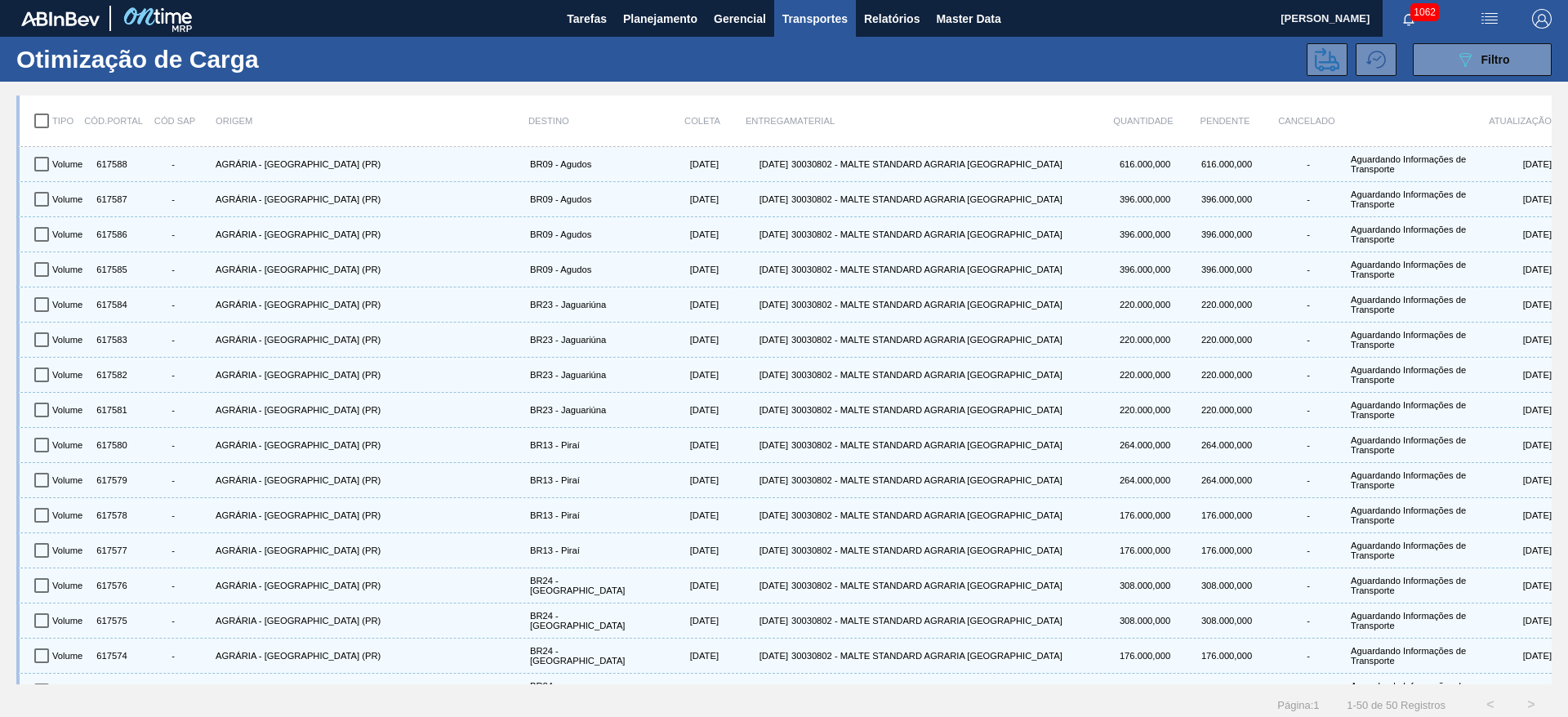
checkbox input "true"
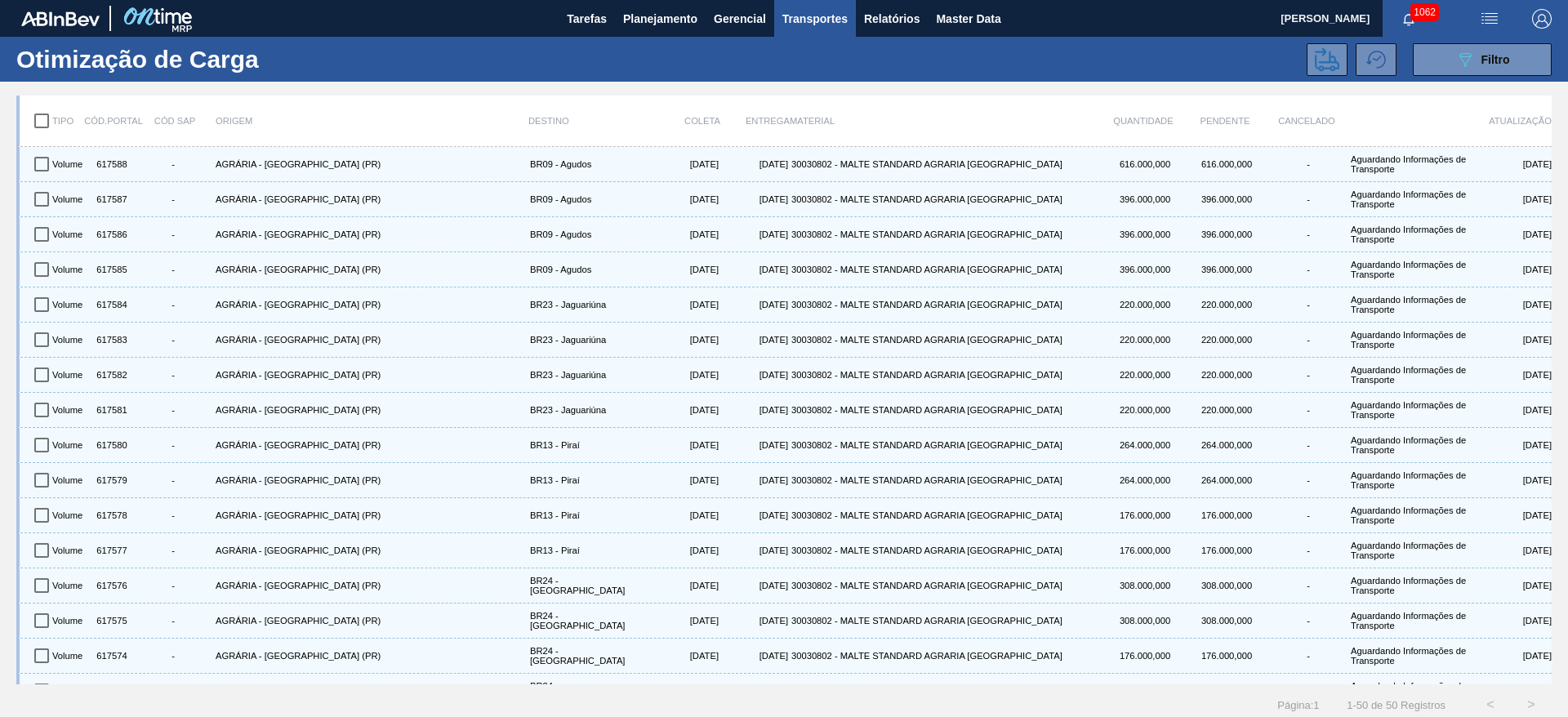
checkbox input "true"
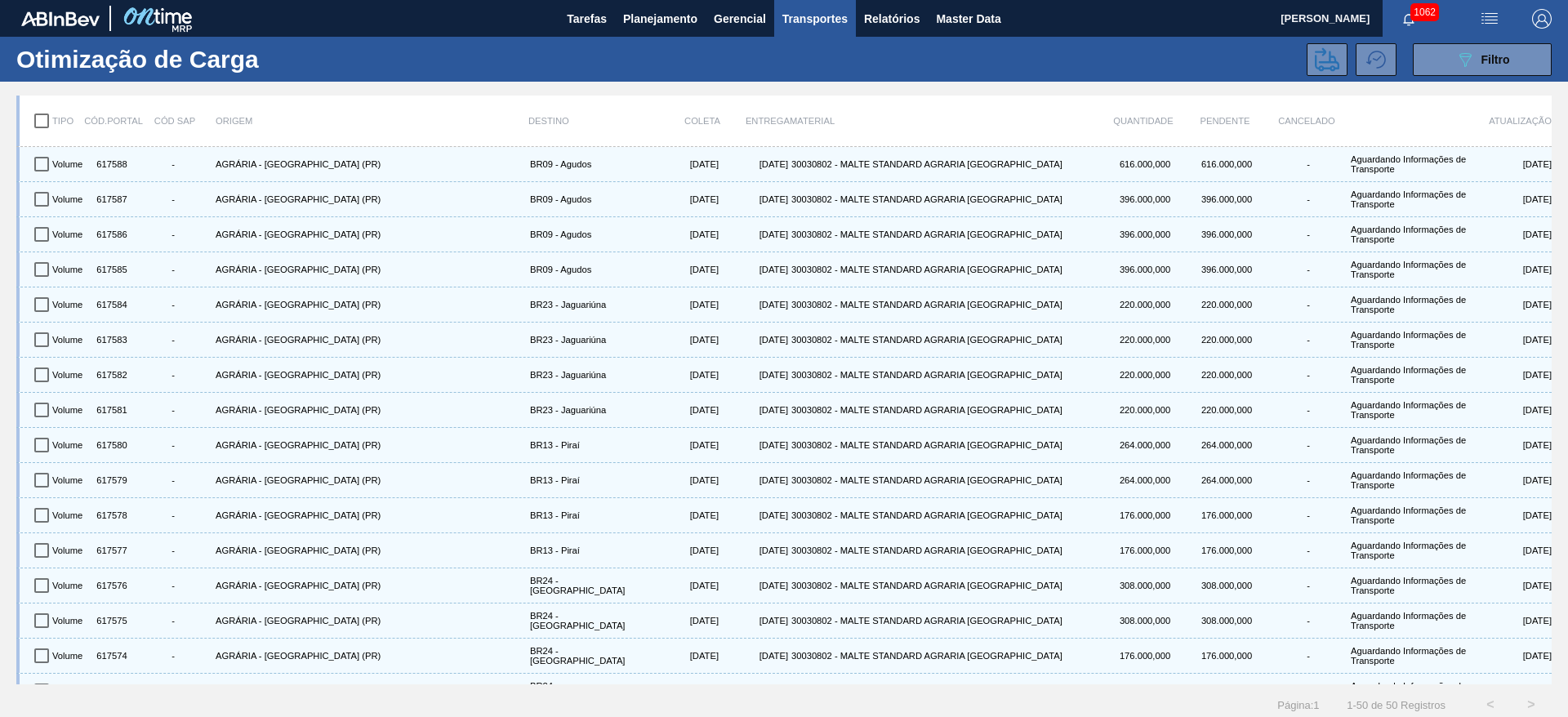
checkbox input "true"
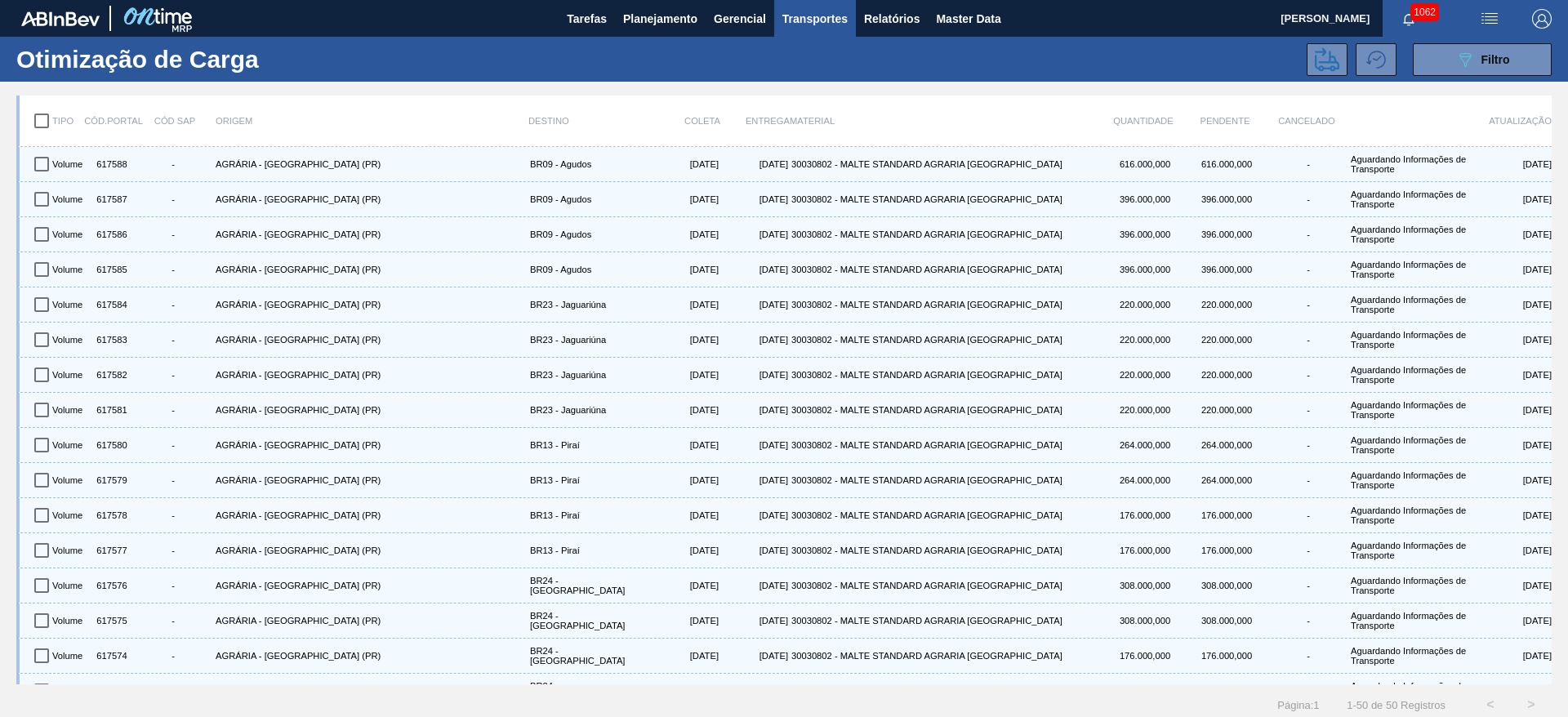
checkbox input "true"
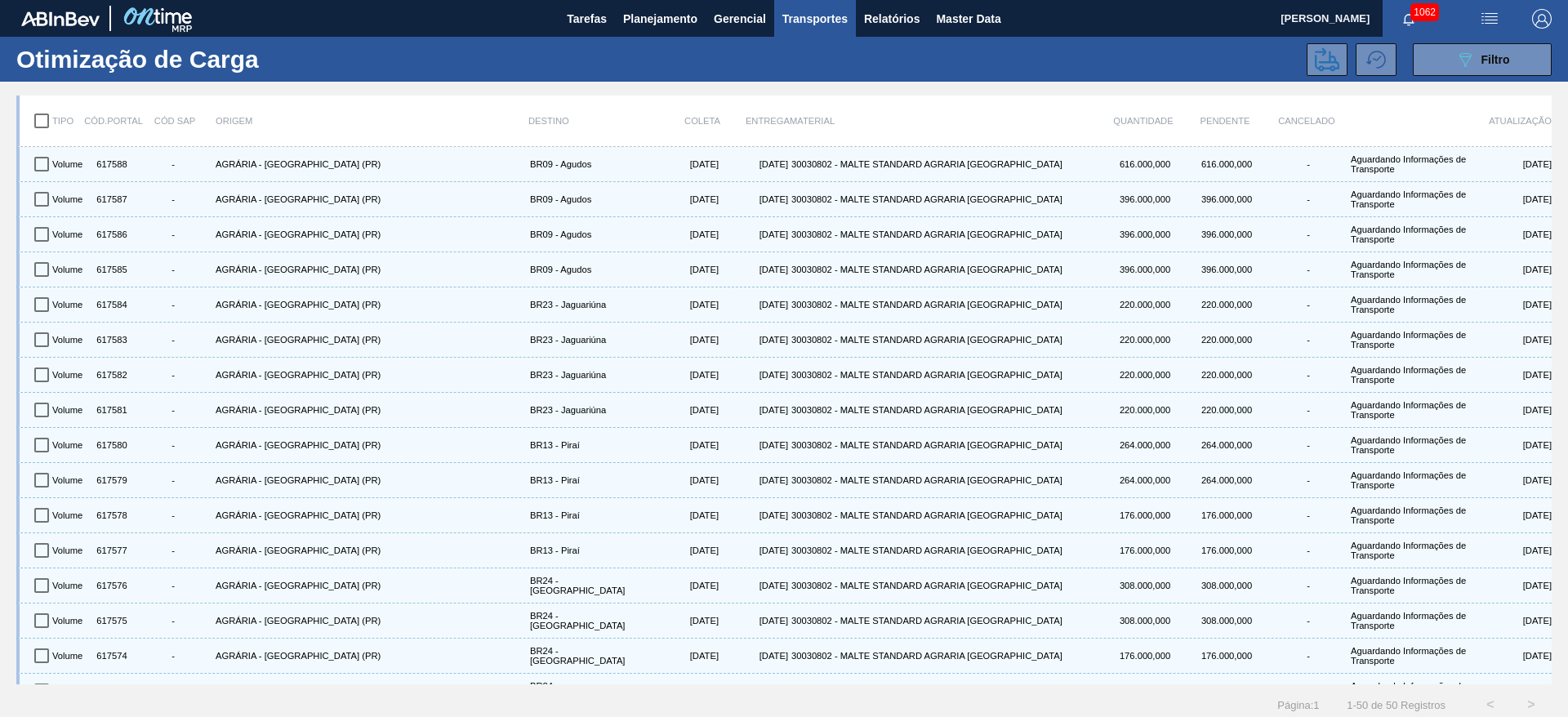
checkbox input "true"
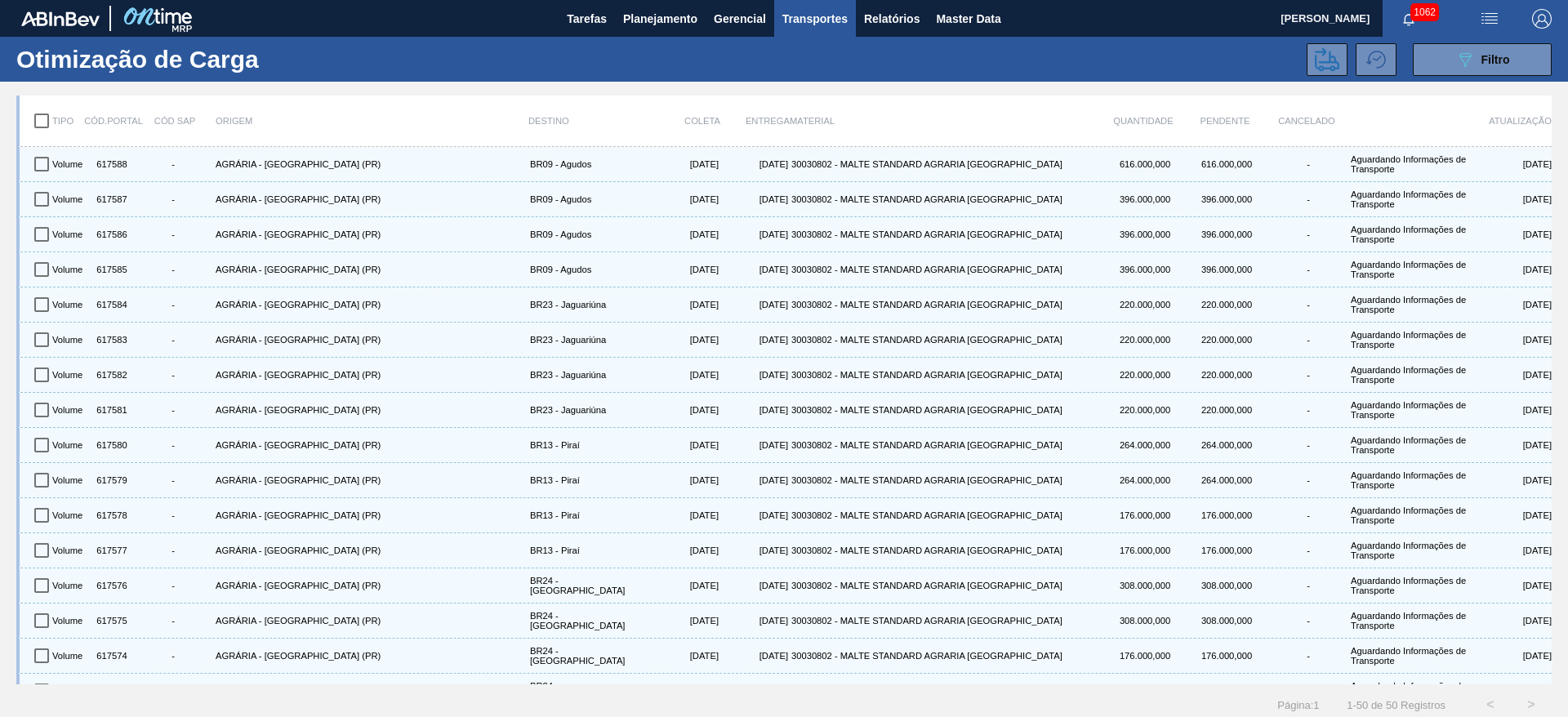
checkbox input "true"
click at [949, 58] on icon at bounding box center [1327, 59] width 24 height 24
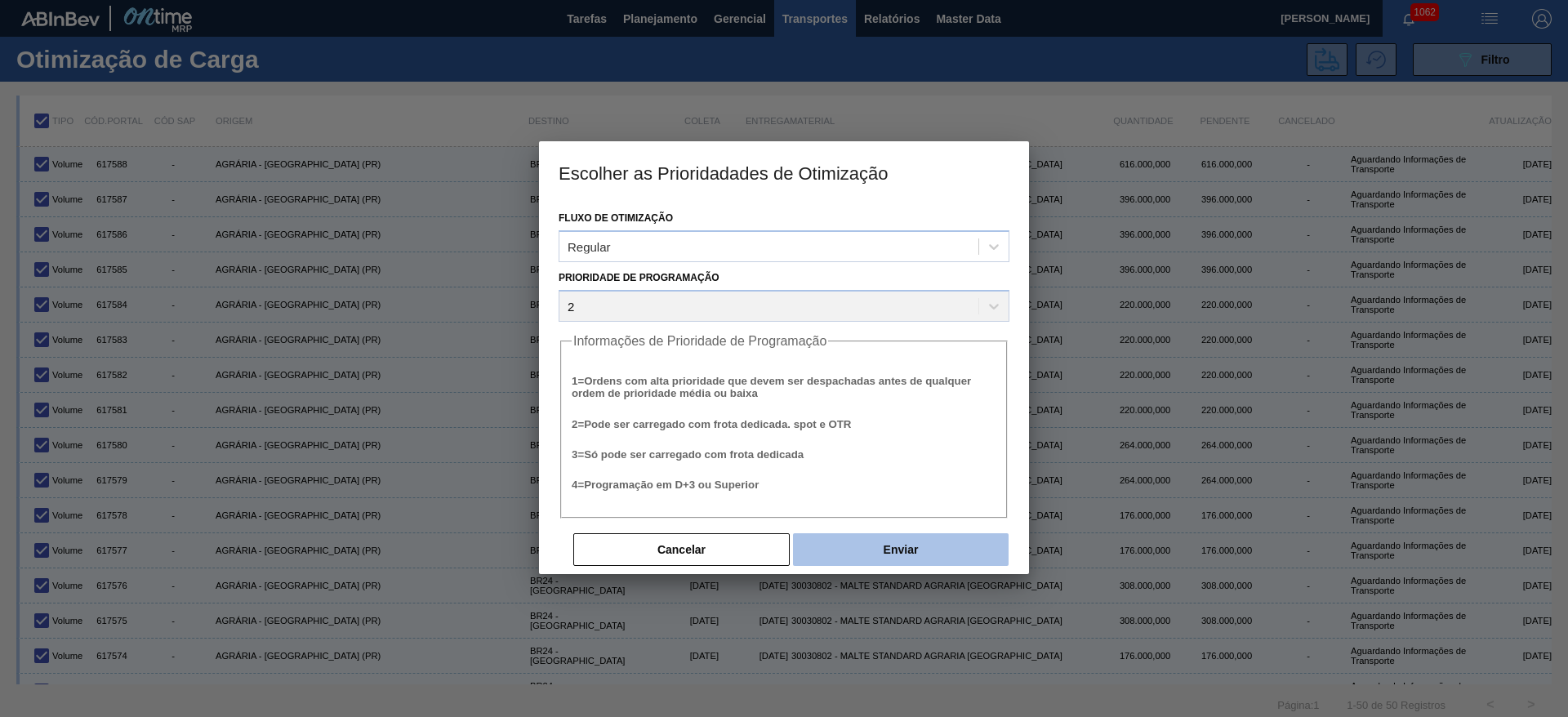
click at [924, 433] on button "Enviar" at bounding box center [901, 549] width 215 height 33
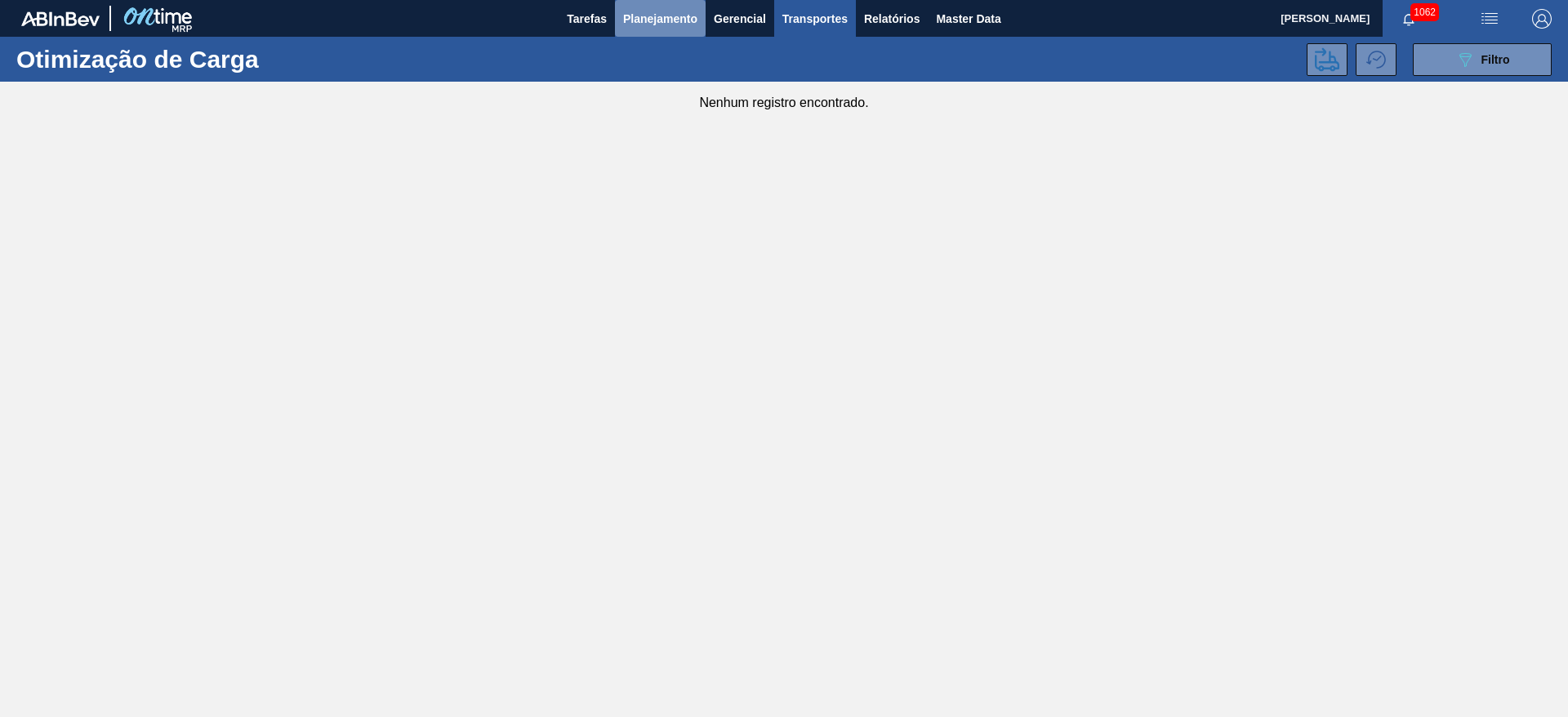
click at [661, 16] on span "Planejamento" at bounding box center [660, 19] width 74 height 20
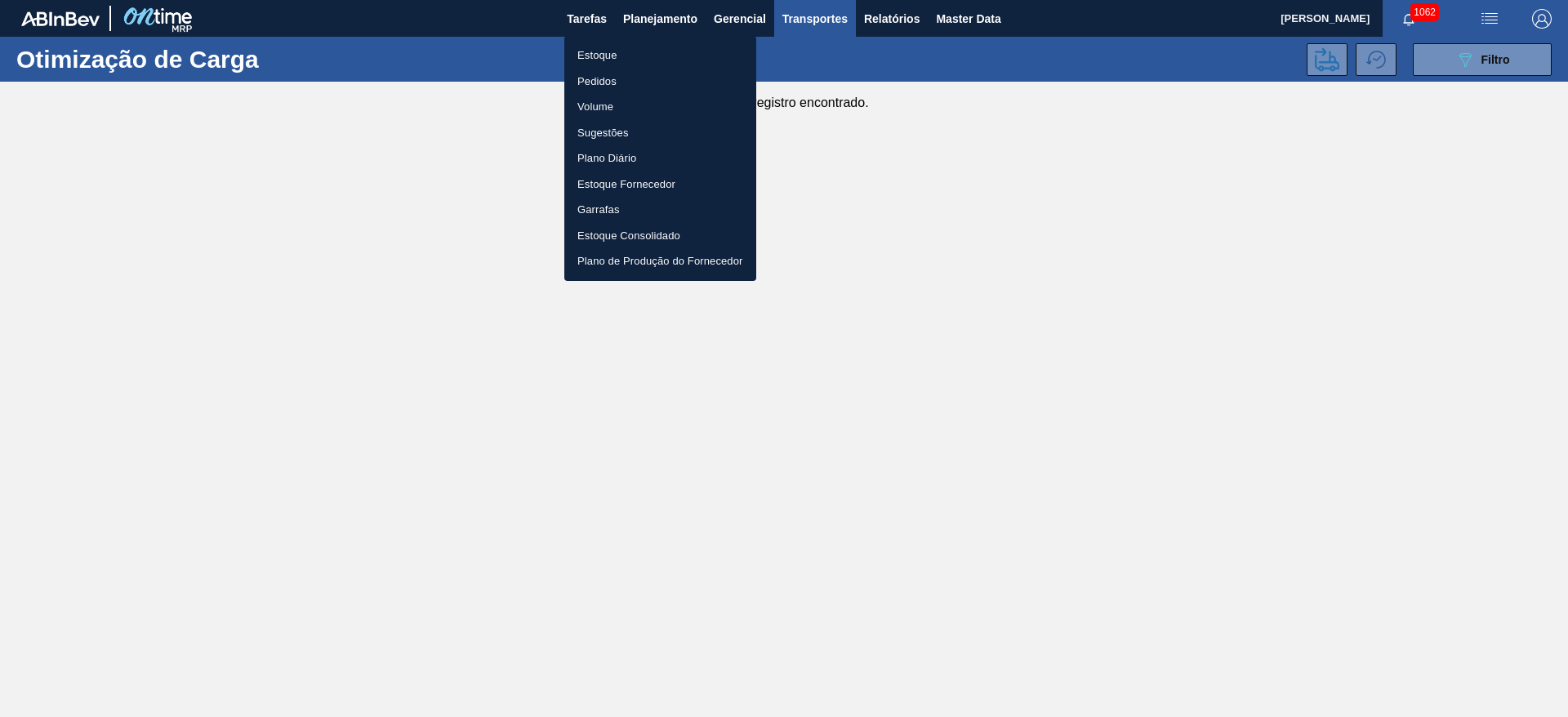
click at [591, 49] on li "Estoque" at bounding box center [660, 55] width 192 height 26
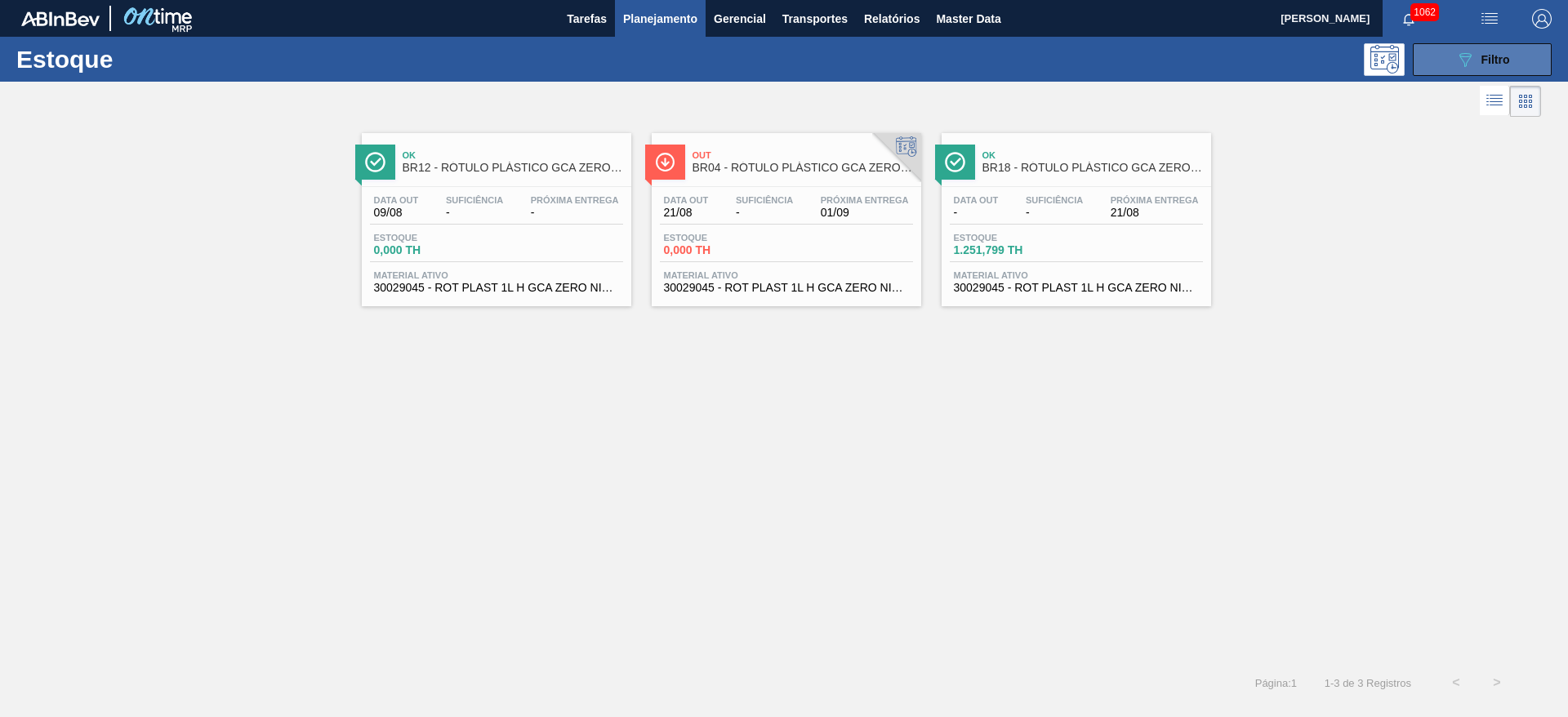
click at [949, 50] on div "089F7B8B-B2A5-4AFE-B5C0-19BA573D28AC Filtro" at bounding box center [1482, 59] width 55 height 20
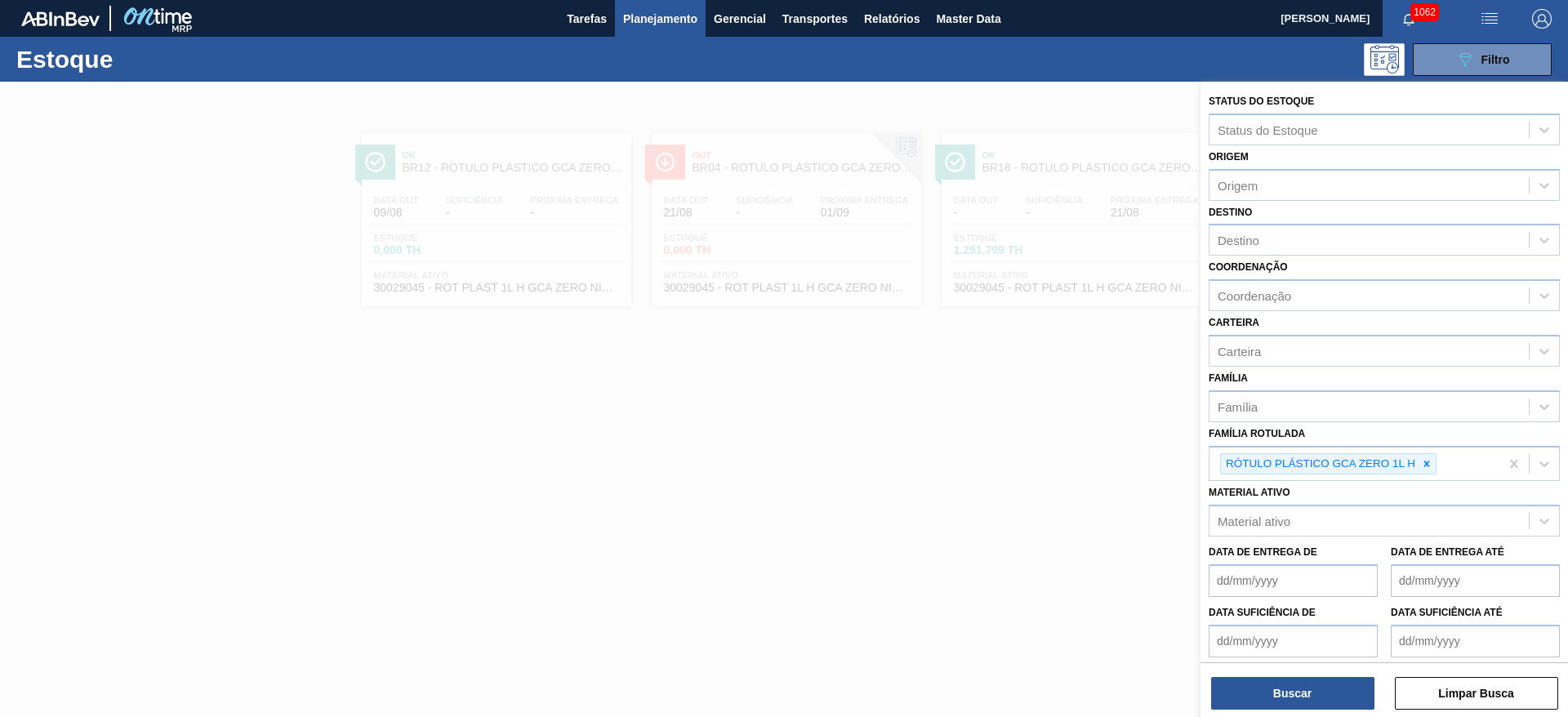
drag, startPoint x: 973, startPoint y: 533, endPoint x: 963, endPoint y: 544, distance: 14.9
click at [949, 433] on div at bounding box center [784, 440] width 1568 height 717
